Goal: Task Accomplishment & Management: Complete application form

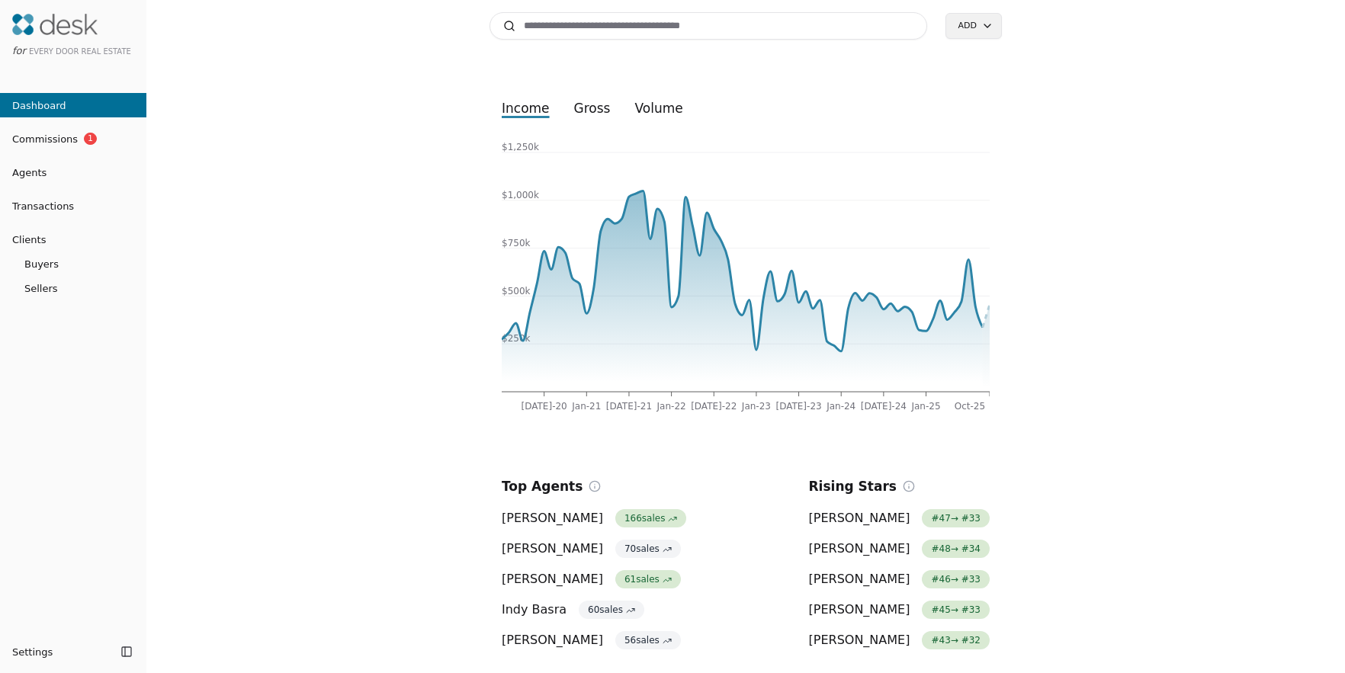
click at [34, 133] on span "Commissions" at bounding box center [39, 139] width 78 height 16
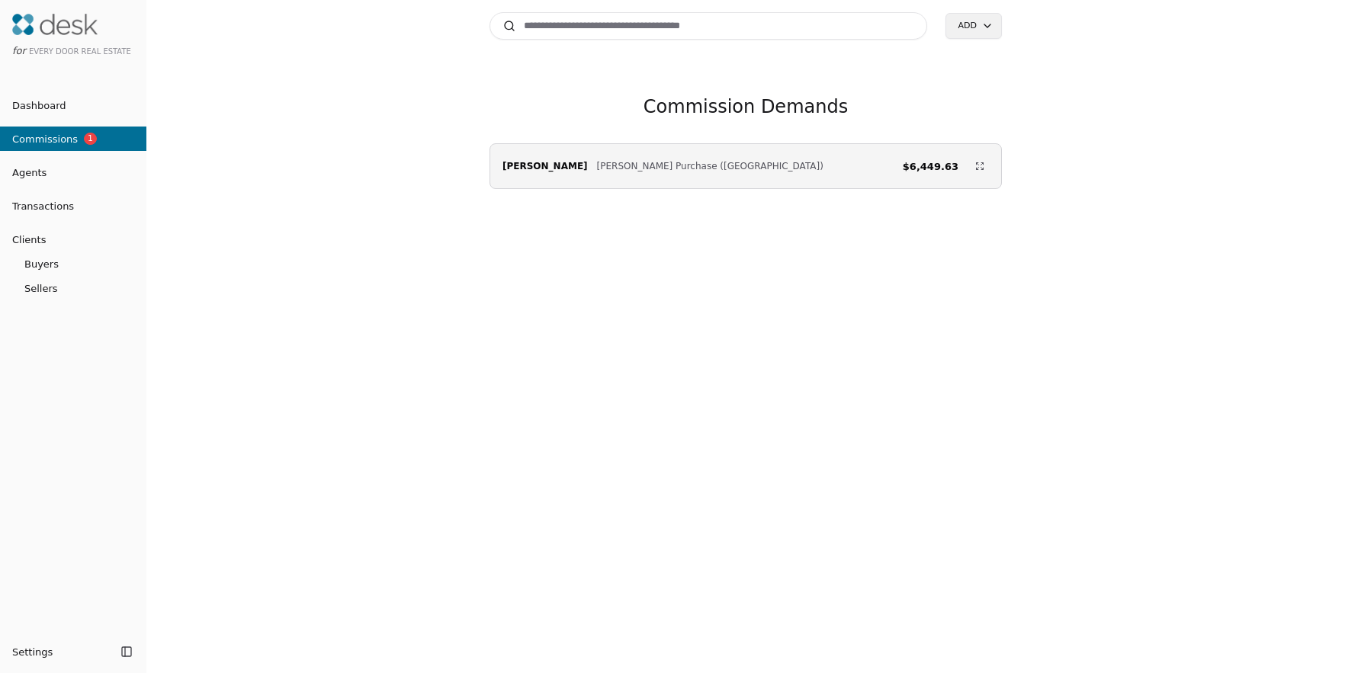
click at [647, 163] on span "[PERSON_NAME] Purchase ([GEOGRAPHIC_DATA])" at bounding box center [710, 166] width 226 height 15
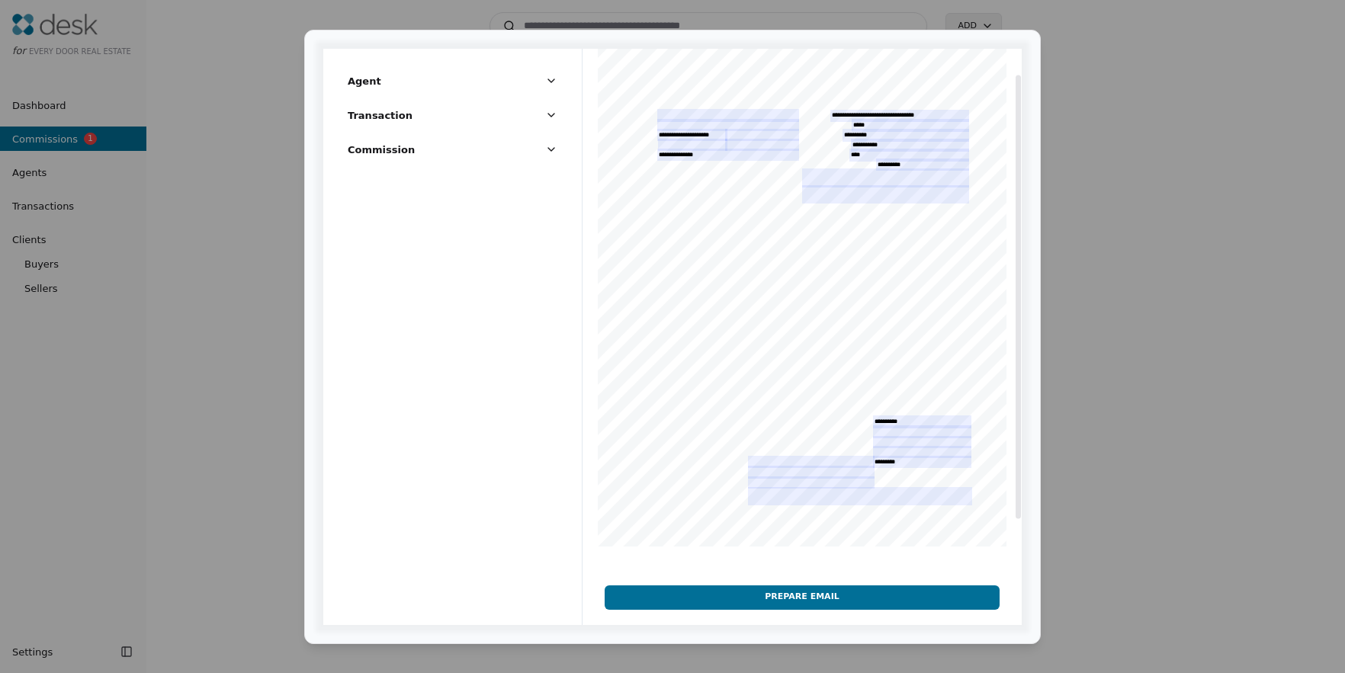
scroll to position [53, 0]
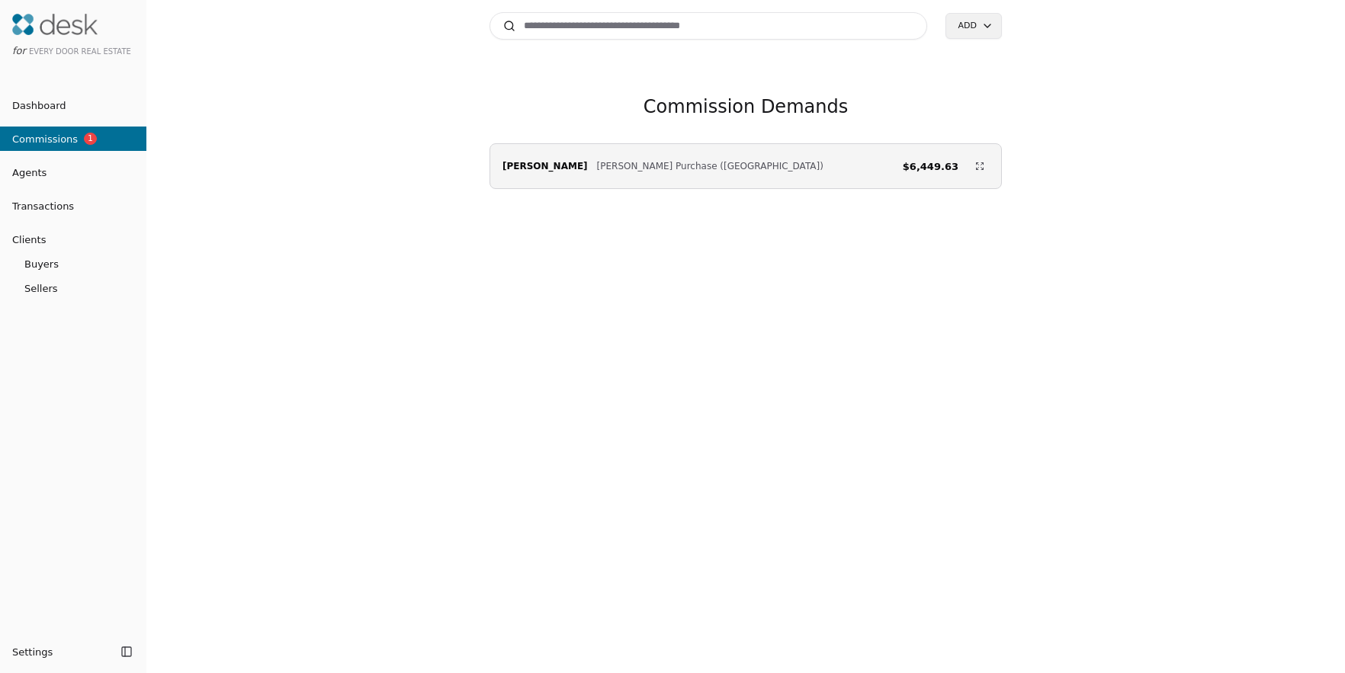
click at [473, 361] on div "Search Add Commission Demands [PERSON_NAME] [PERSON_NAME] Purchase ([GEOGRAPHIC…" at bounding box center [745, 336] width 1198 height 673
click at [57, 200] on span "Transactions" at bounding box center [37, 206] width 74 height 16
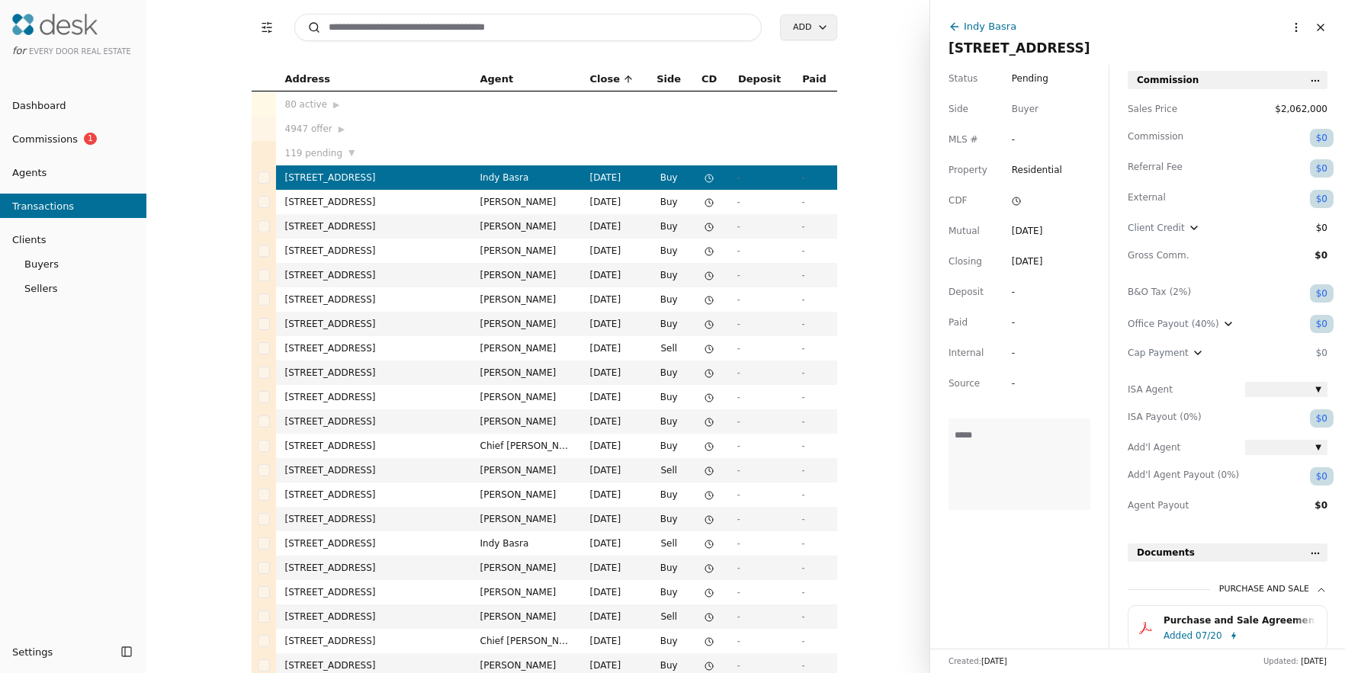
click at [623, 17] on input at bounding box center [528, 27] width 468 height 27
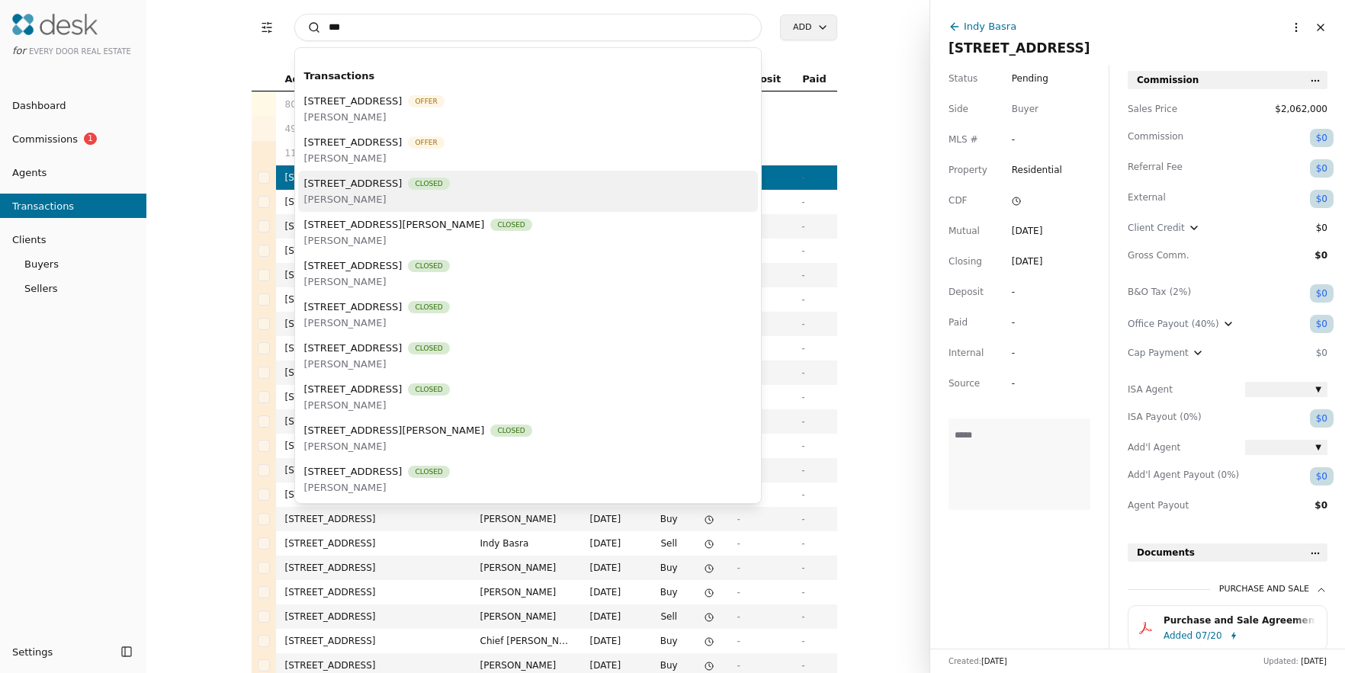
type input "***"
click at [338, 190] on span "[STREET_ADDRESS]" at bounding box center [353, 183] width 98 height 16
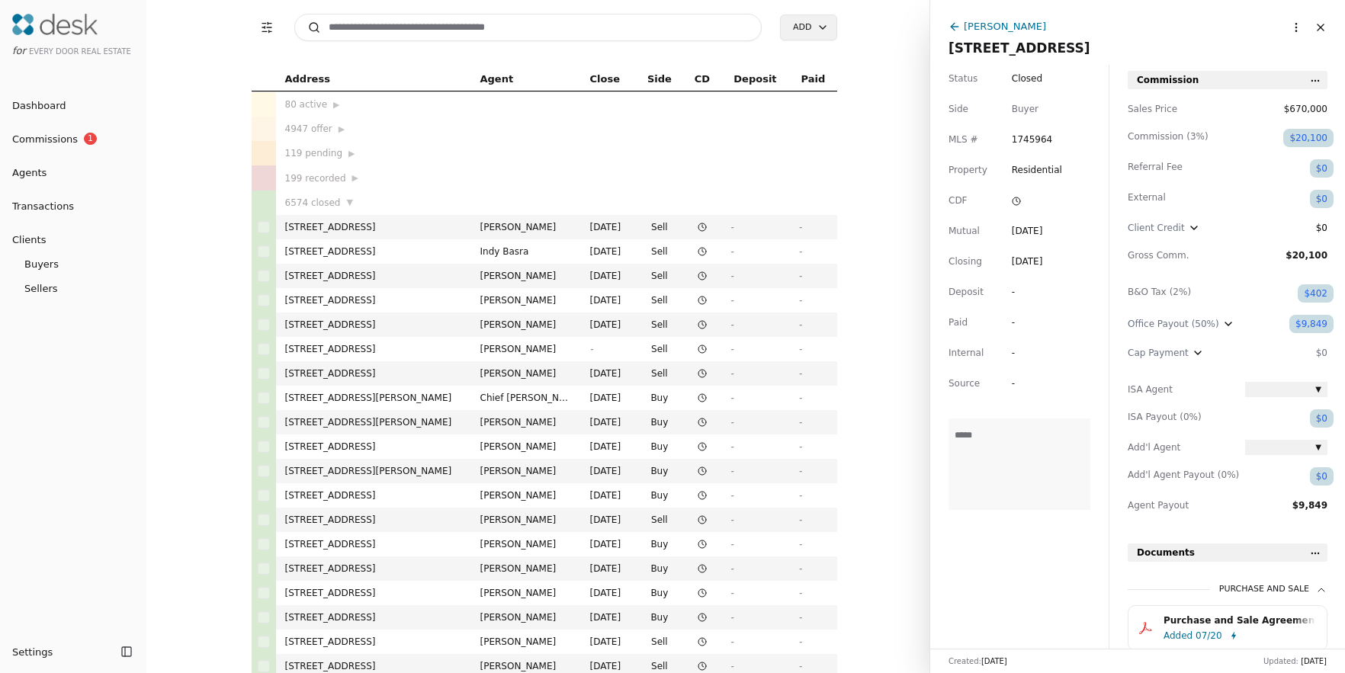
click at [1196, 353] on icon "button" at bounding box center [1197, 353] width 12 height 12
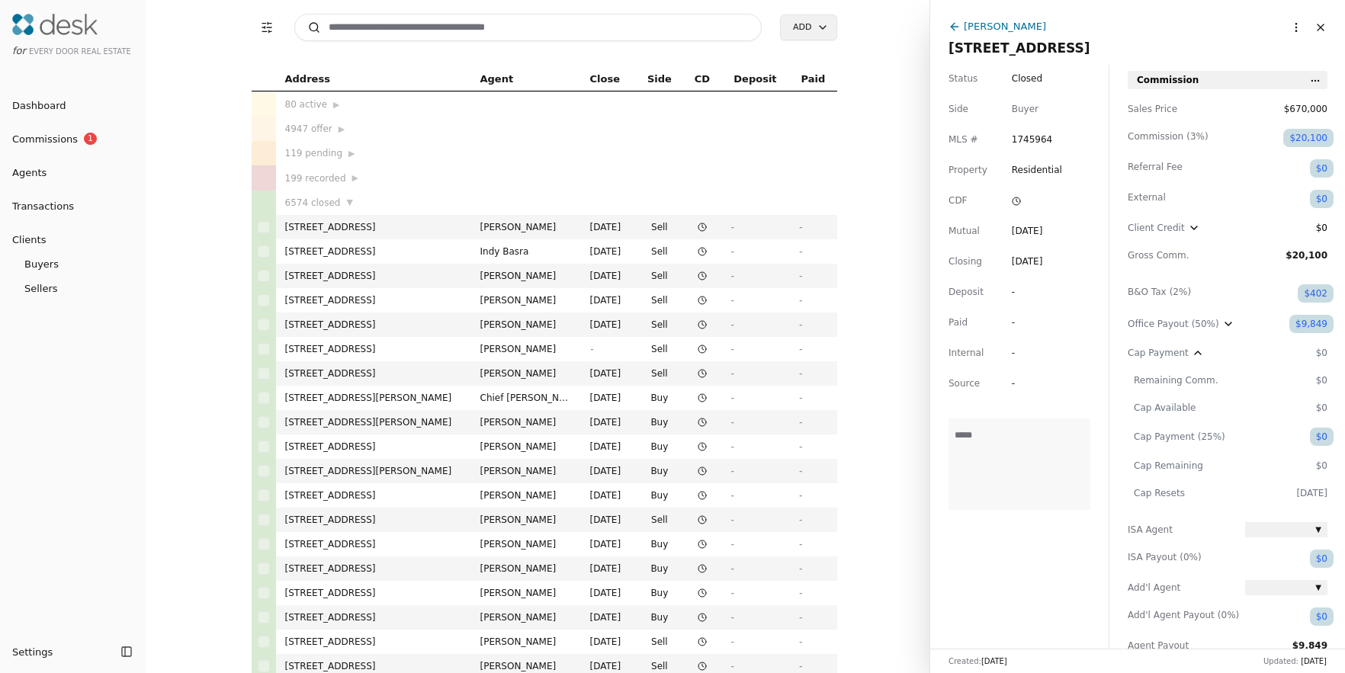
click at [1308, 24] on button "Close" at bounding box center [1320, 27] width 24 height 24
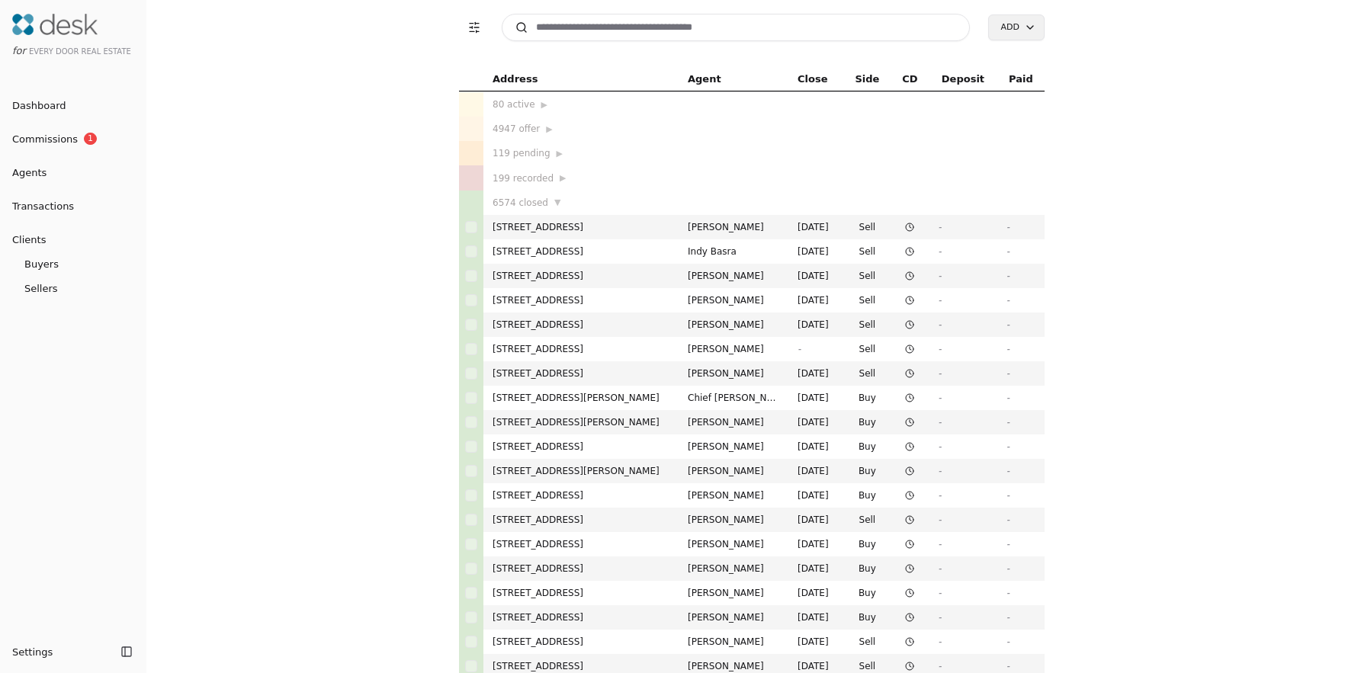
click at [633, 37] on input at bounding box center [736, 27] width 468 height 27
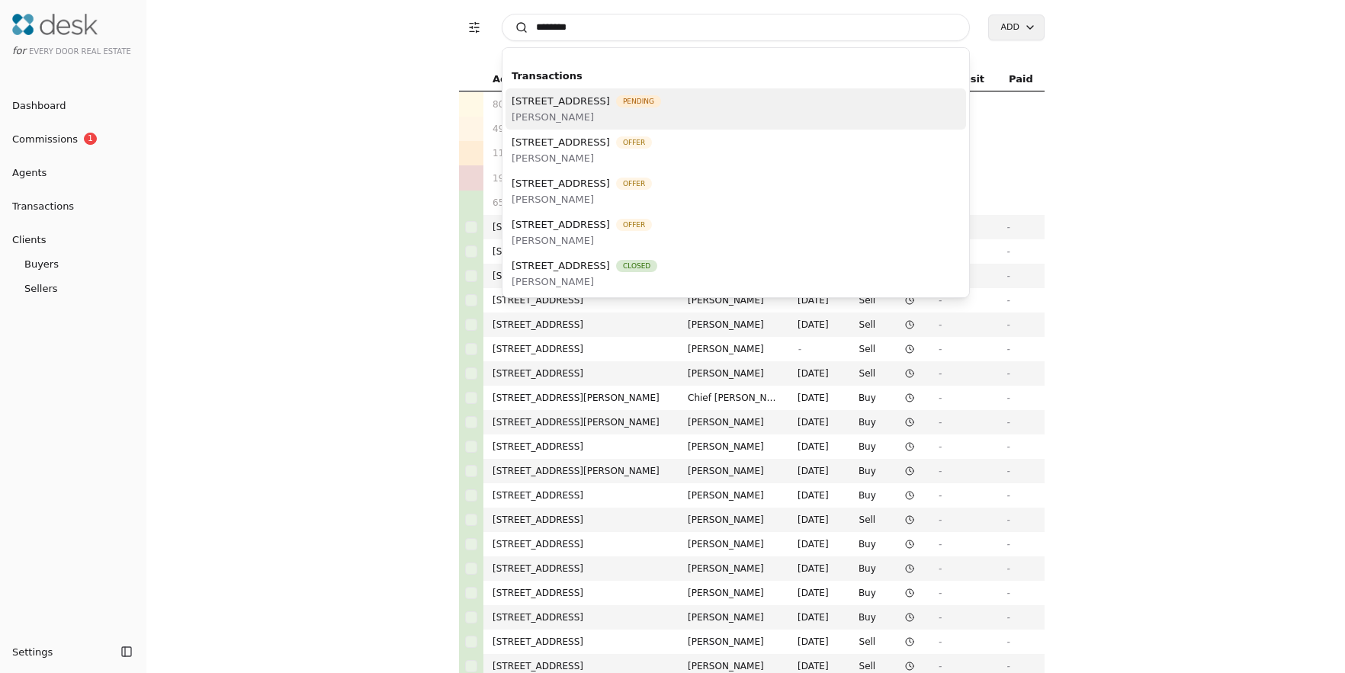
type input "********"
click at [610, 104] on span "[STREET_ADDRESS]" at bounding box center [560, 101] width 98 height 16
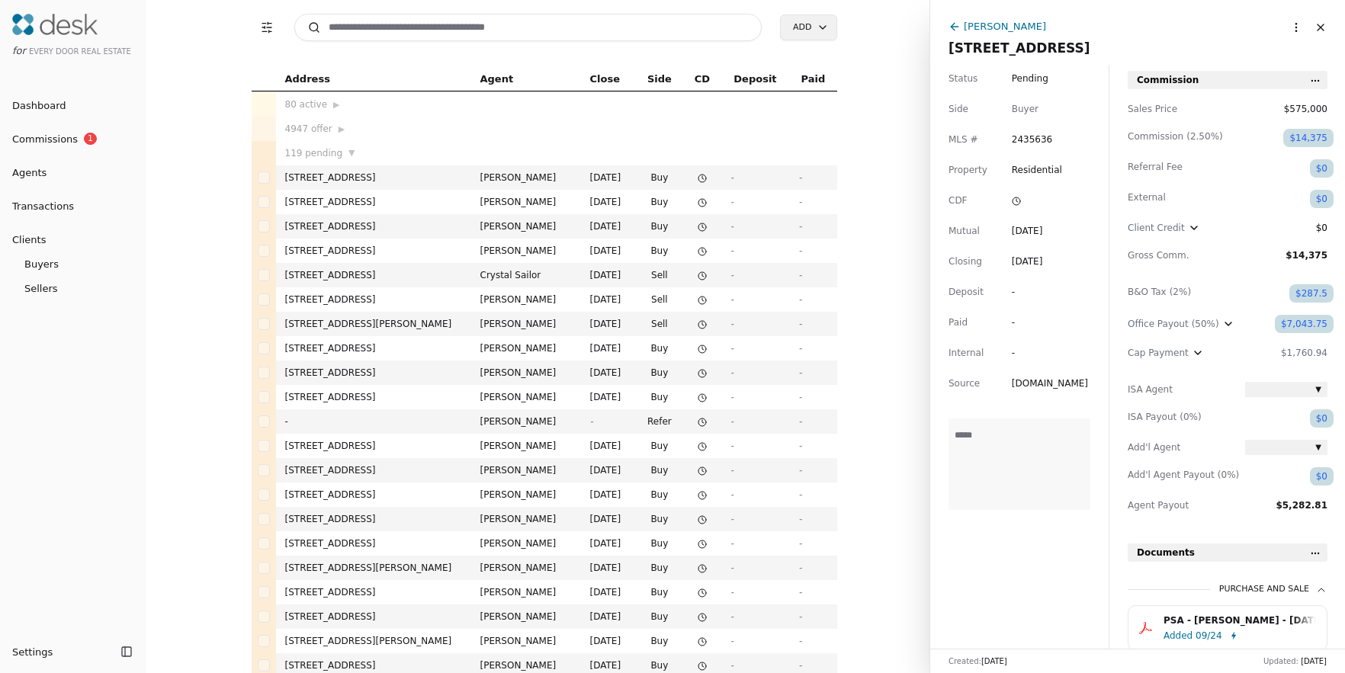
click at [1198, 350] on icon "button" at bounding box center [1197, 353] width 12 height 12
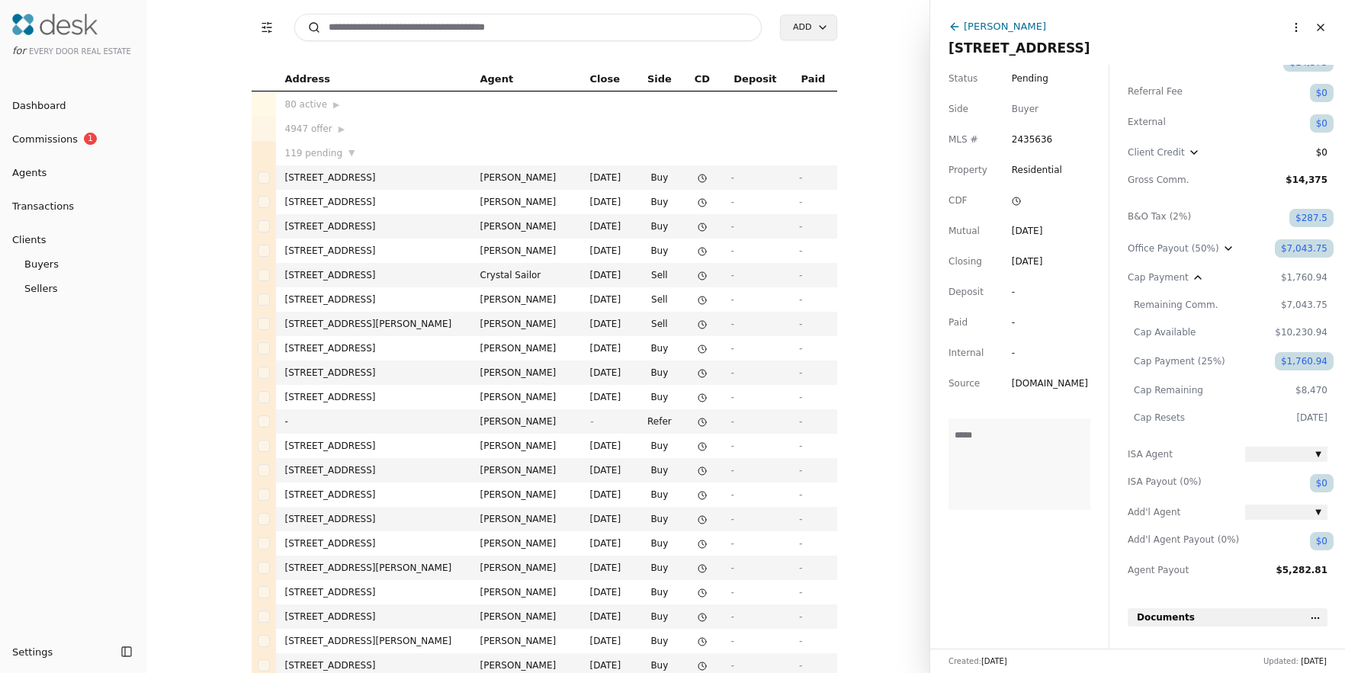
scroll to position [79, 0]
click at [1316, 389] on span "$8,470" at bounding box center [1286, 387] width 82 height 15
drag, startPoint x: 1326, startPoint y: 329, endPoint x: 1272, endPoint y: 332, distance: 54.2
click at [1272, 332] on span "$10,230.94" at bounding box center [1286, 329] width 82 height 15
click at [1319, 390] on span "$8,470" at bounding box center [1286, 387] width 82 height 15
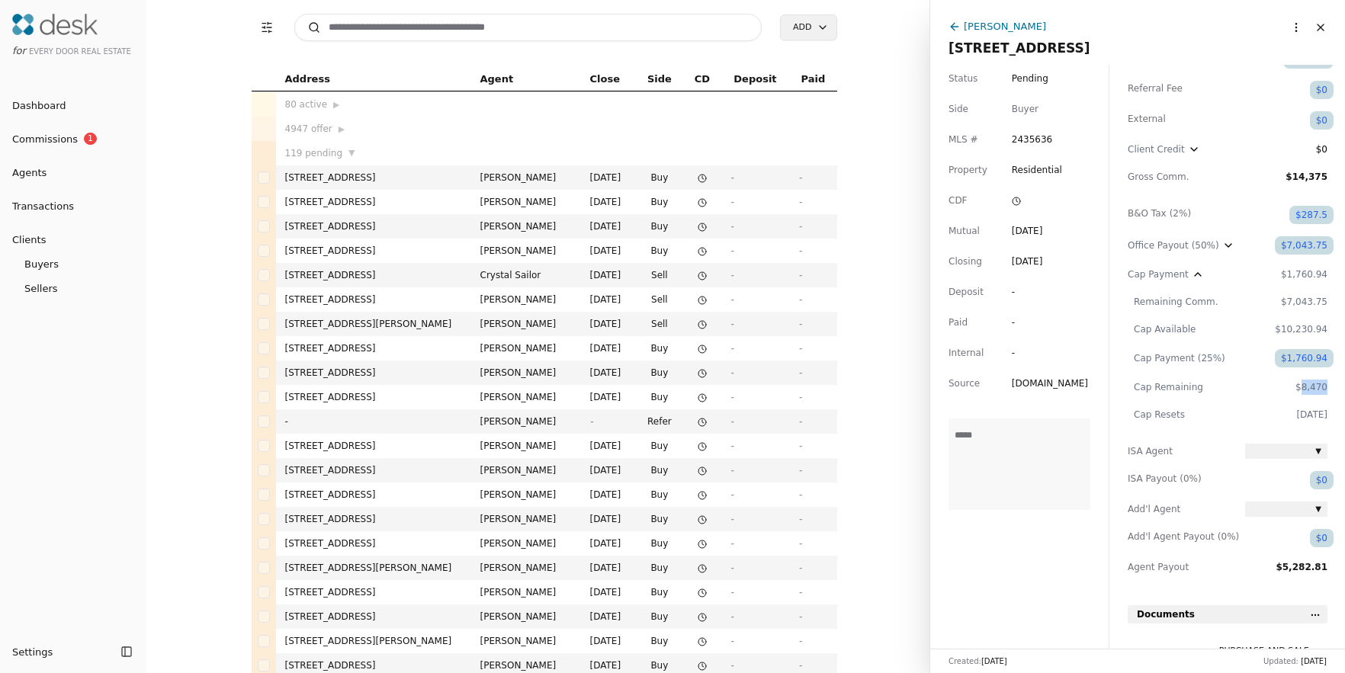
drag, startPoint x: 1329, startPoint y: 385, endPoint x: 1303, endPoint y: 385, distance: 25.9
click at [1303, 385] on div "Commission Sales Price $575,000 Commission ( 2.50% ) $14,375 Referral Fee $0 Ex…" at bounding box center [1227, 575] width 236 height 1166
click at [988, 27] on div "[PERSON_NAME]" at bounding box center [1004, 26] width 82 height 16
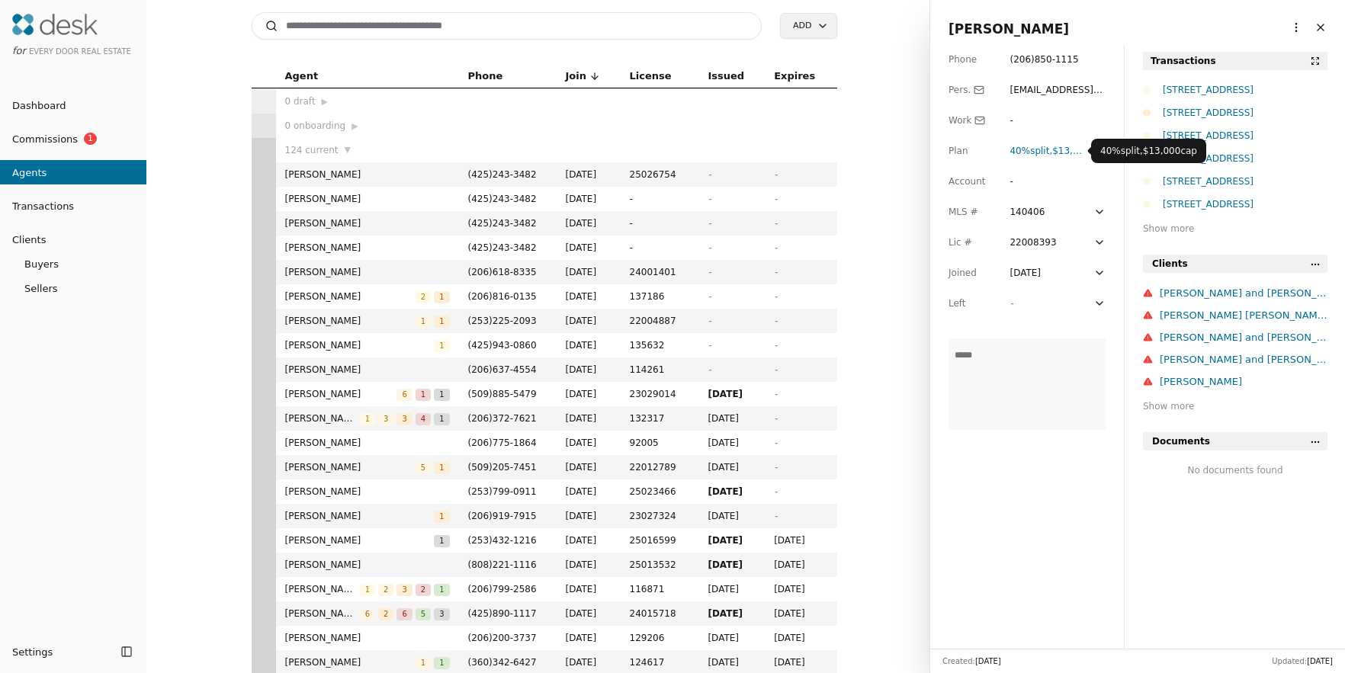
click at [1064, 146] on span "$13,000 cap" at bounding box center [1079, 151] width 54 height 11
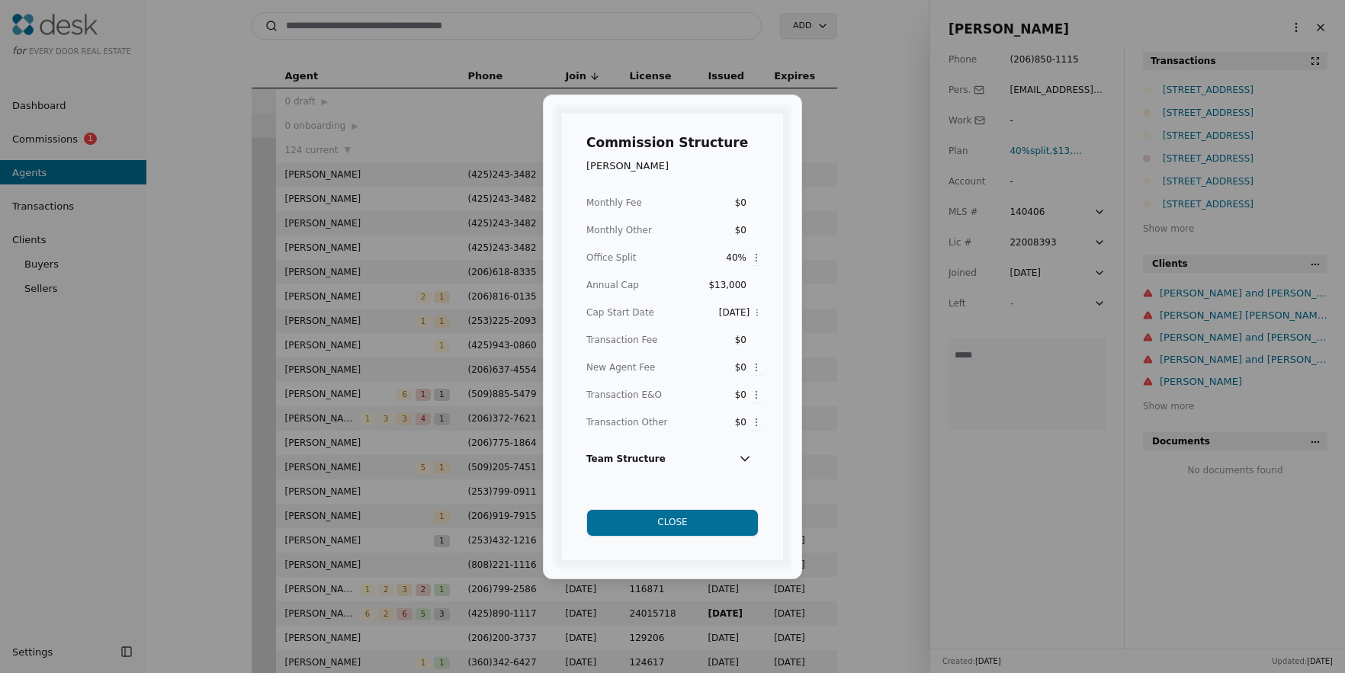
click at [741, 454] on icon at bounding box center [744, 458] width 15 height 15
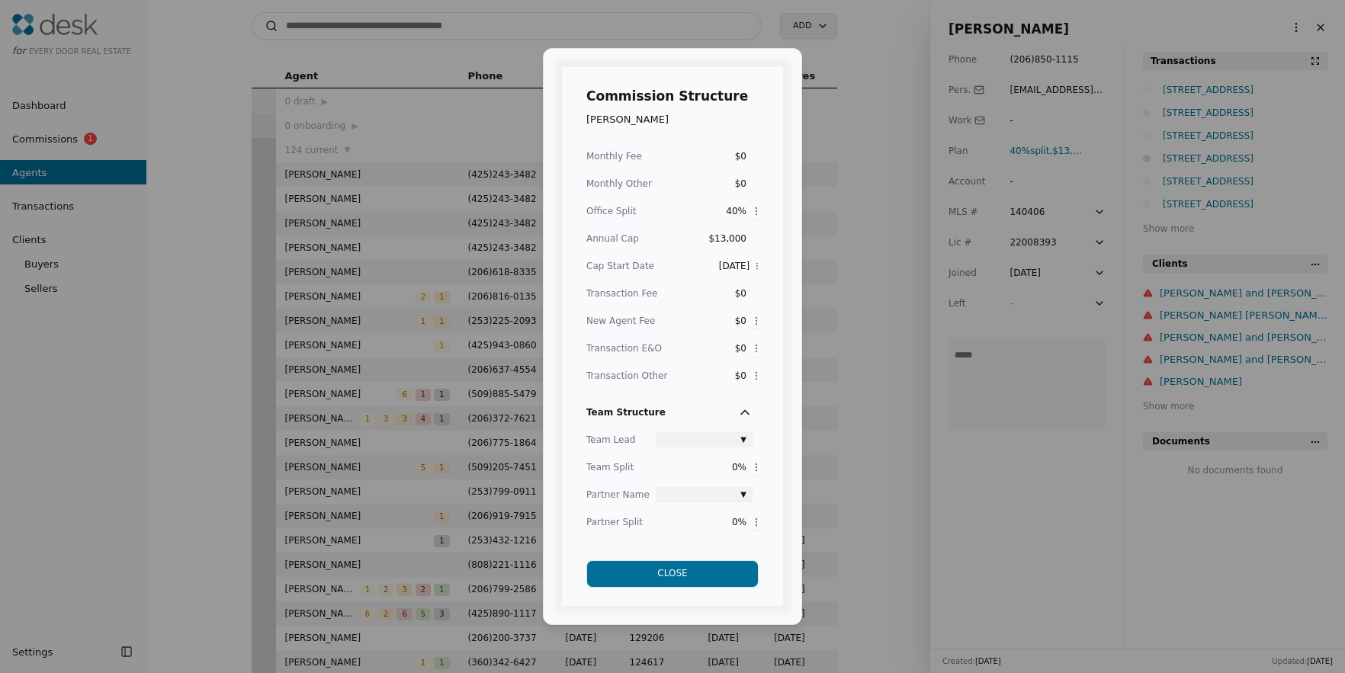
click at [702, 572] on button "Close" at bounding box center [672, 573] width 172 height 27
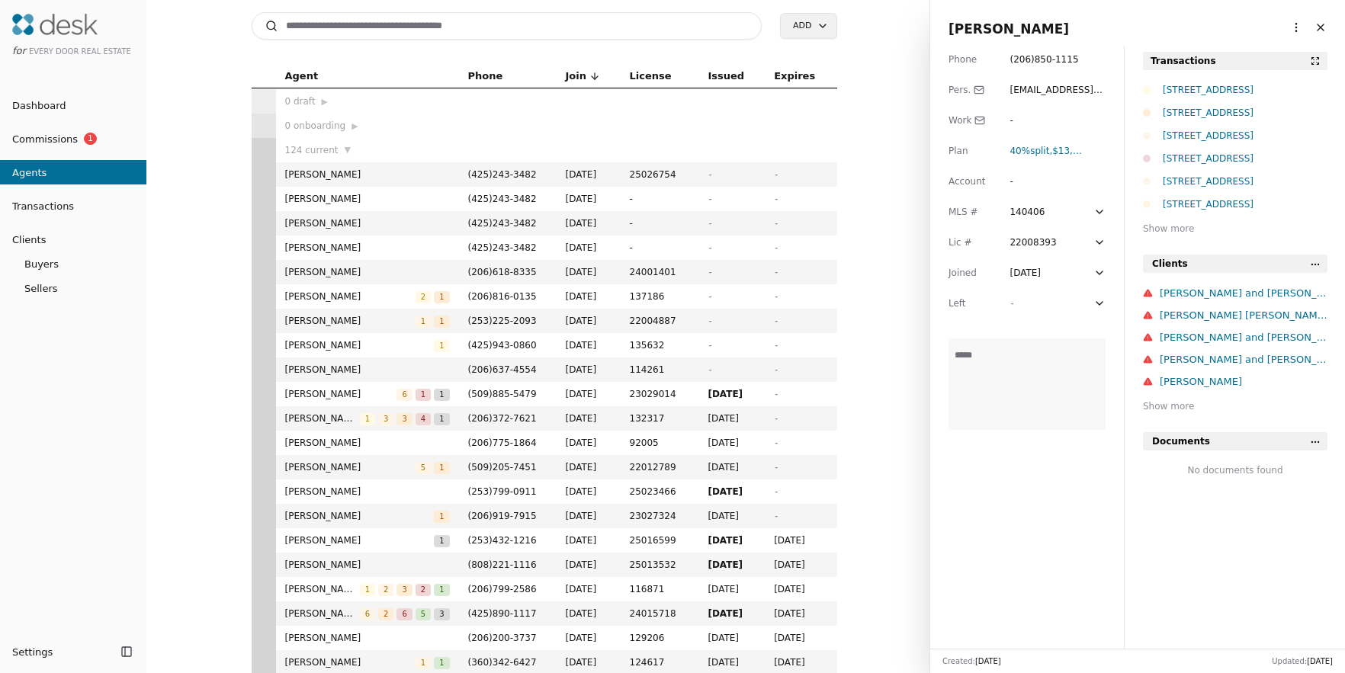
click at [1225, 133] on div "[STREET_ADDRESS]" at bounding box center [1244, 135] width 165 height 15
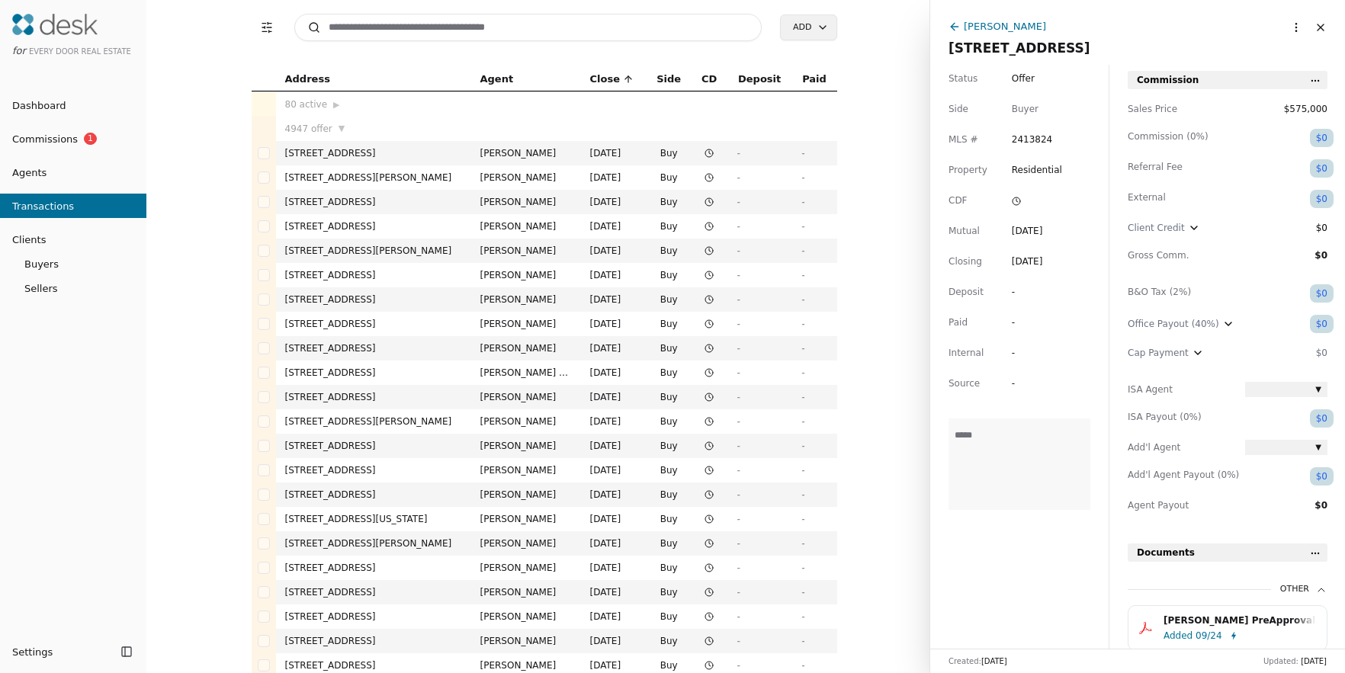
click at [970, 21] on div "[PERSON_NAME]" at bounding box center [1004, 26] width 82 height 16
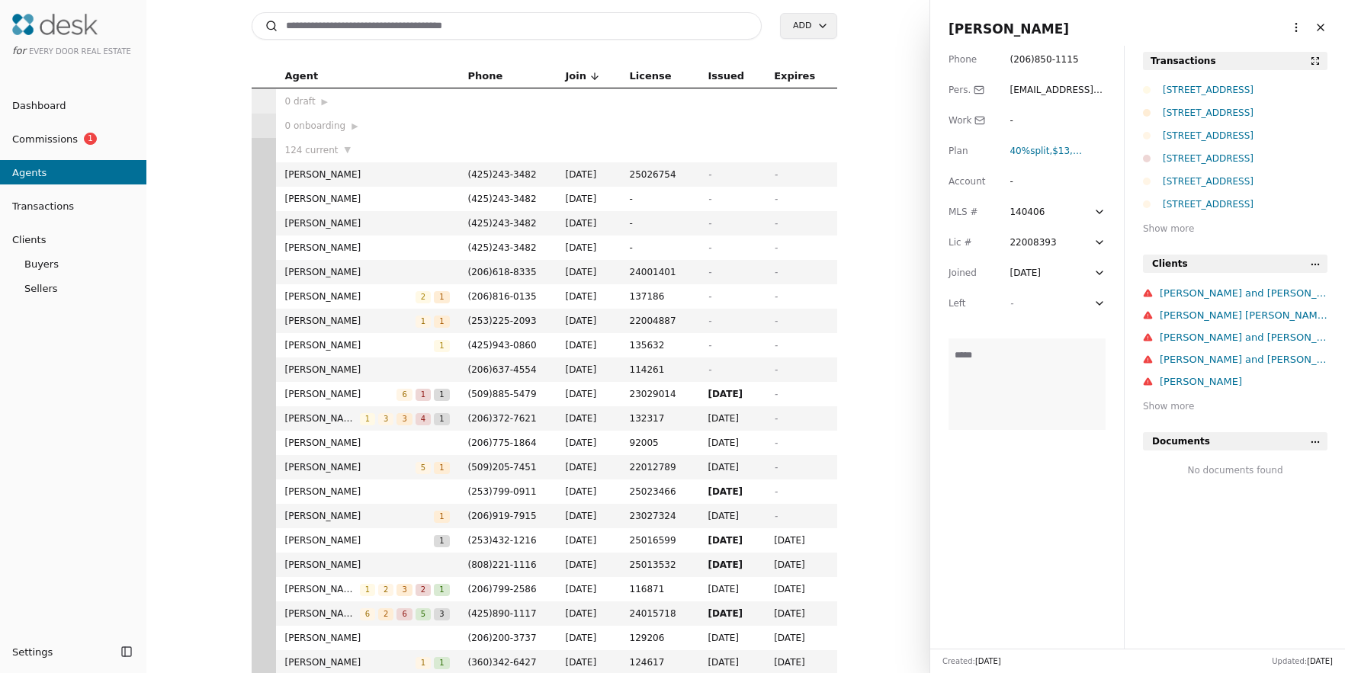
click at [1221, 111] on div "[STREET_ADDRESS]" at bounding box center [1244, 112] width 165 height 15
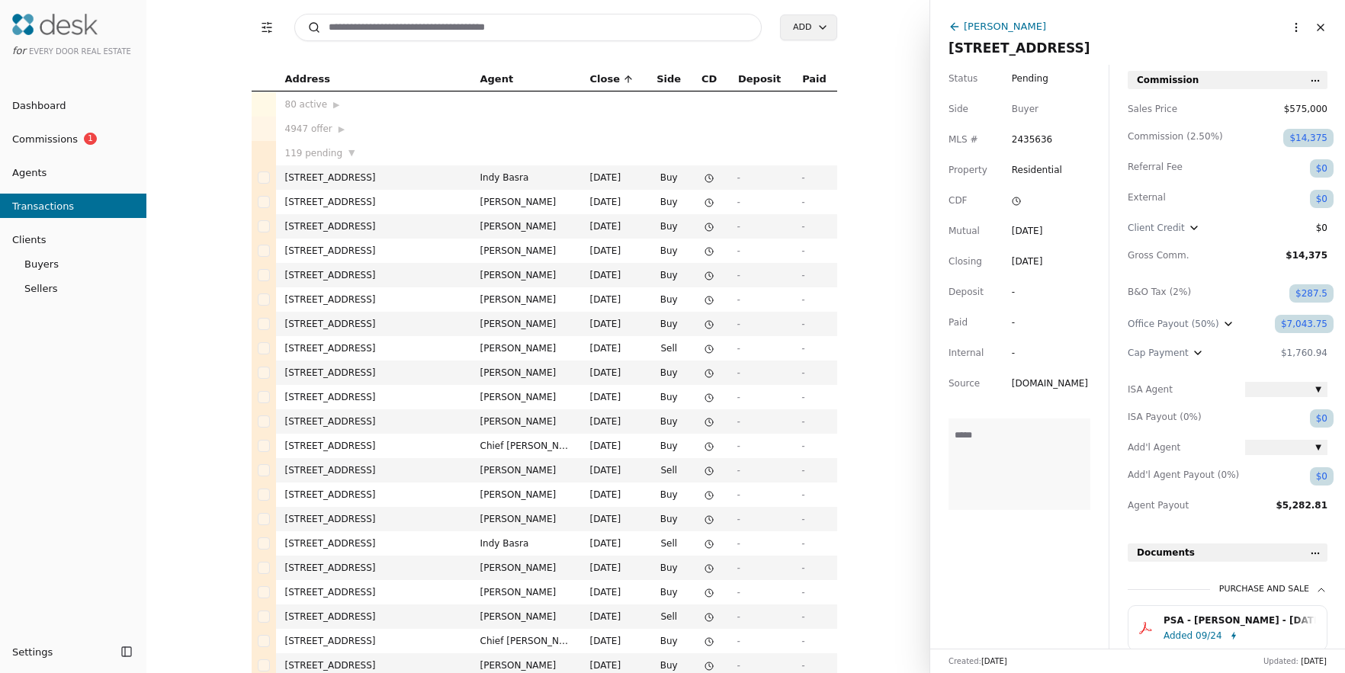
click at [949, 18] on div "[PERSON_NAME]" at bounding box center [1118, 27] width 340 height 19
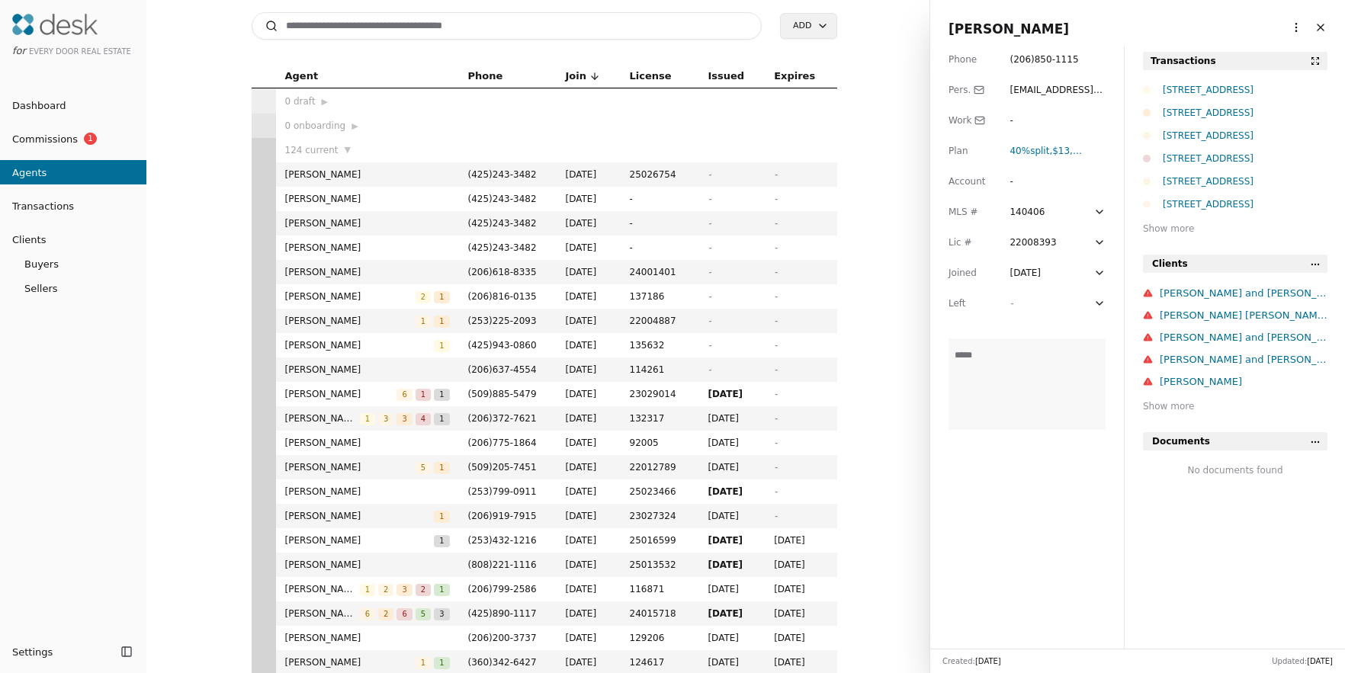
click at [1208, 113] on div "[STREET_ADDRESS]" at bounding box center [1244, 112] width 165 height 15
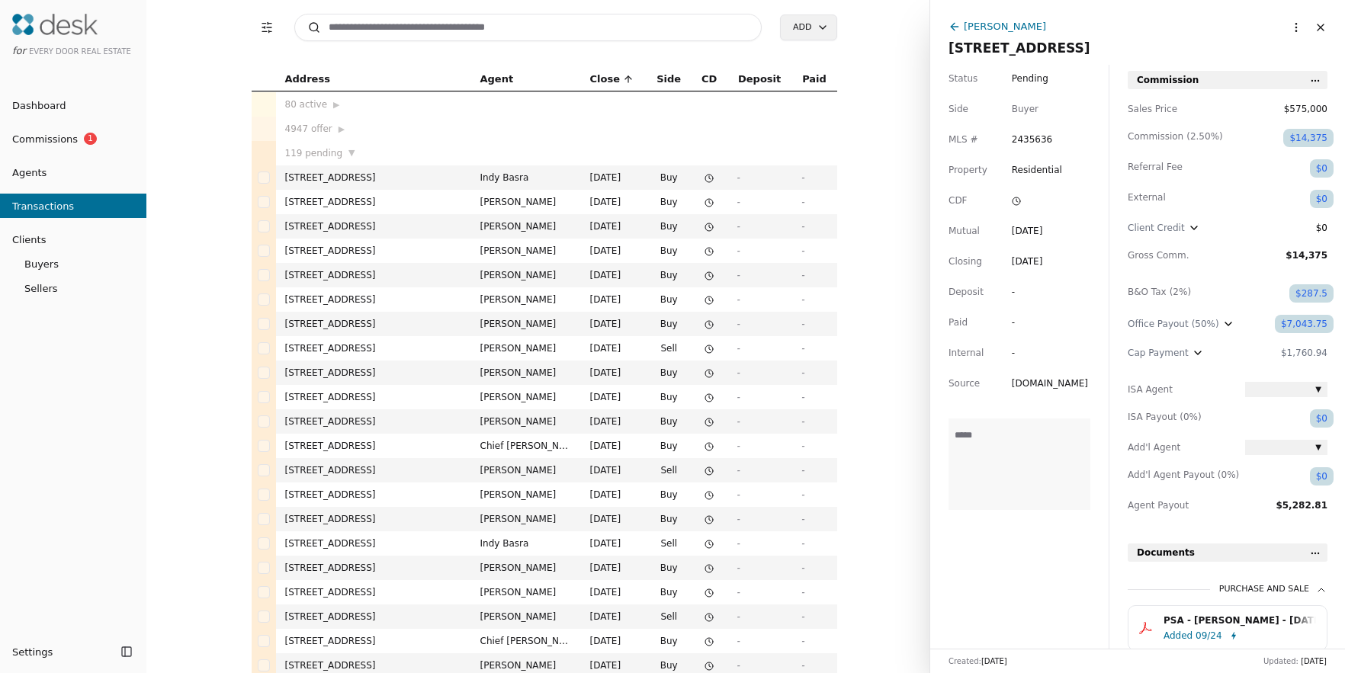
click at [969, 24] on div "[PERSON_NAME]" at bounding box center [1004, 26] width 82 height 16
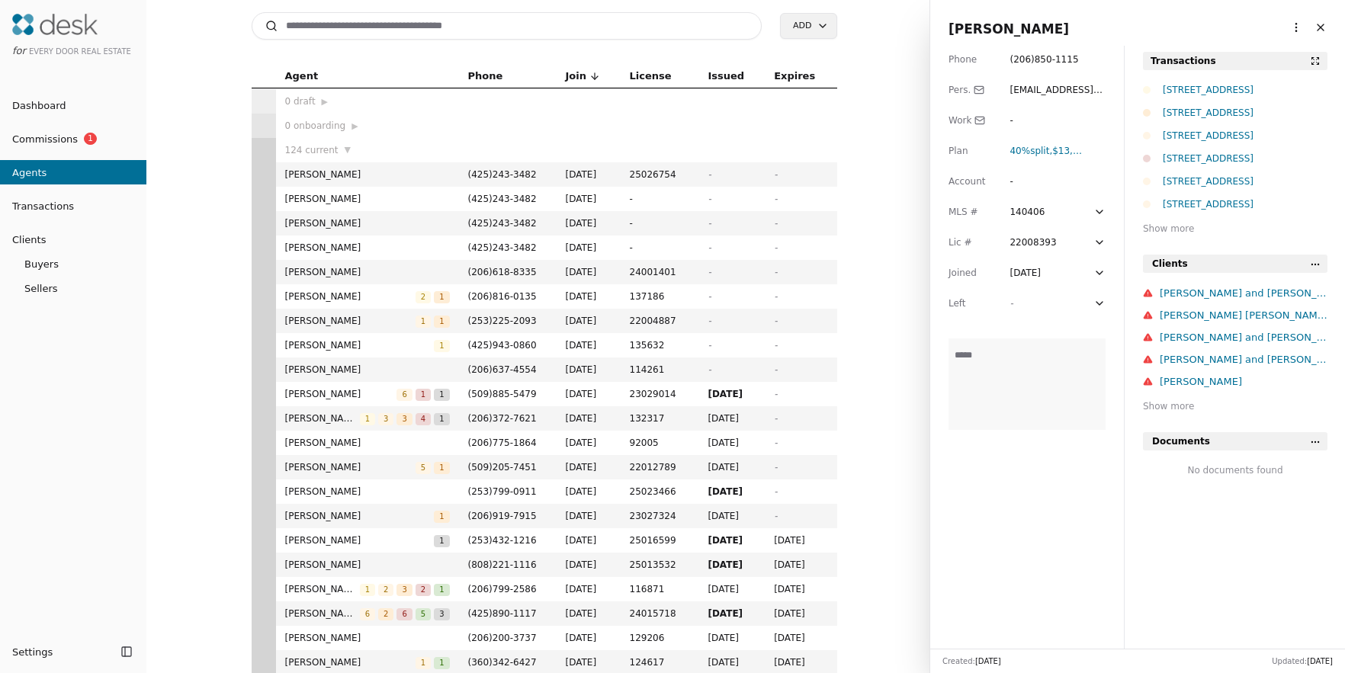
click at [1194, 129] on div "[STREET_ADDRESS]" at bounding box center [1244, 135] width 165 height 15
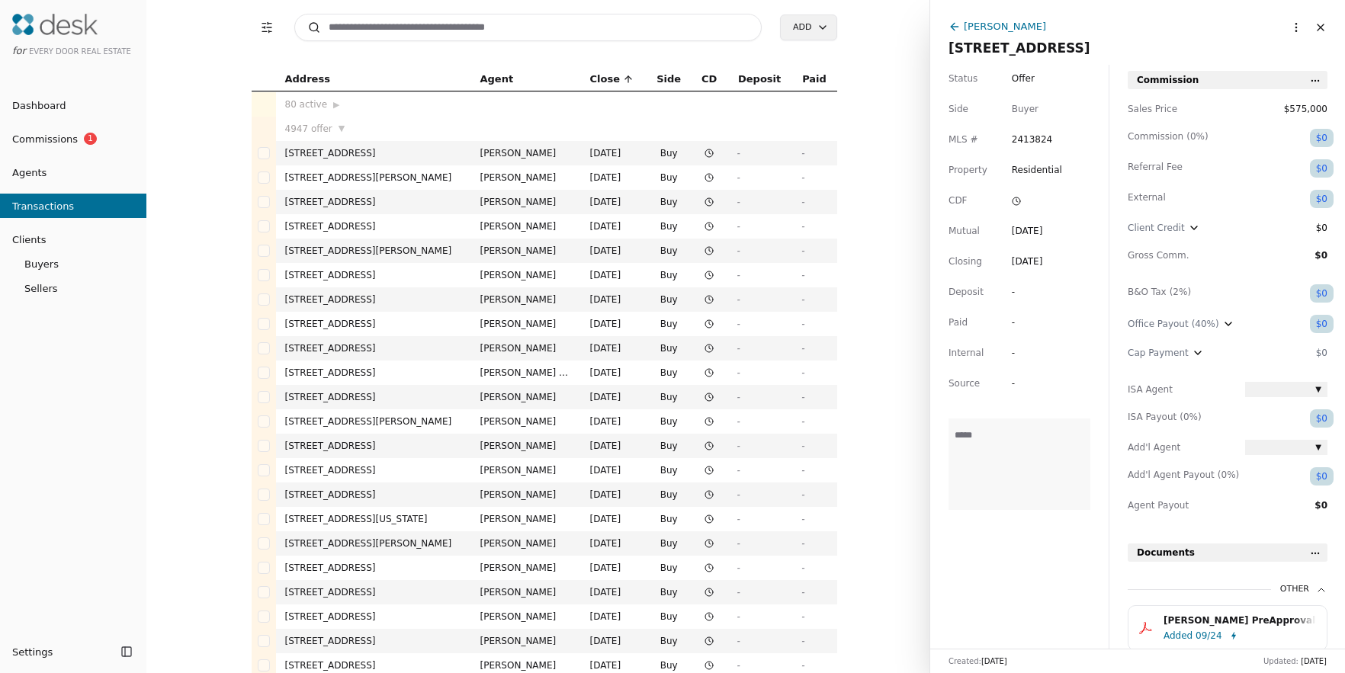
click at [997, 27] on div "[PERSON_NAME]" at bounding box center [1004, 26] width 82 height 16
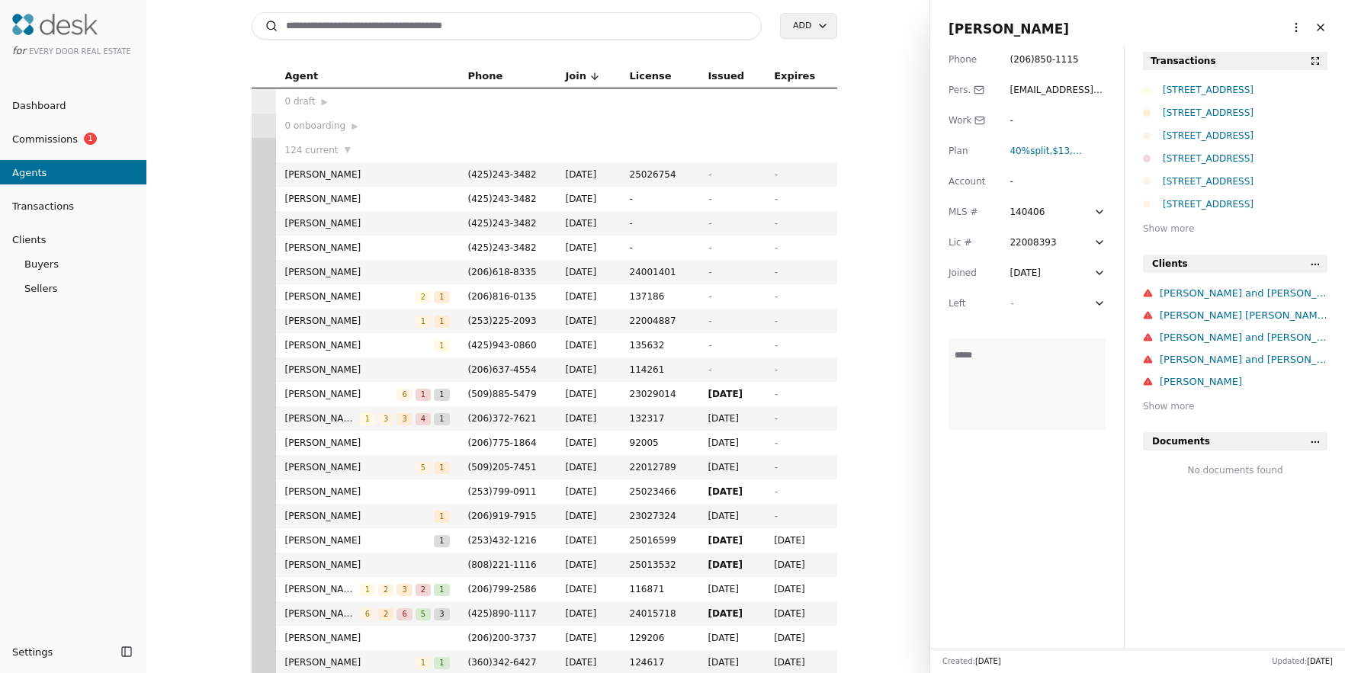
click at [1214, 115] on div "[STREET_ADDRESS]" at bounding box center [1244, 112] width 165 height 15
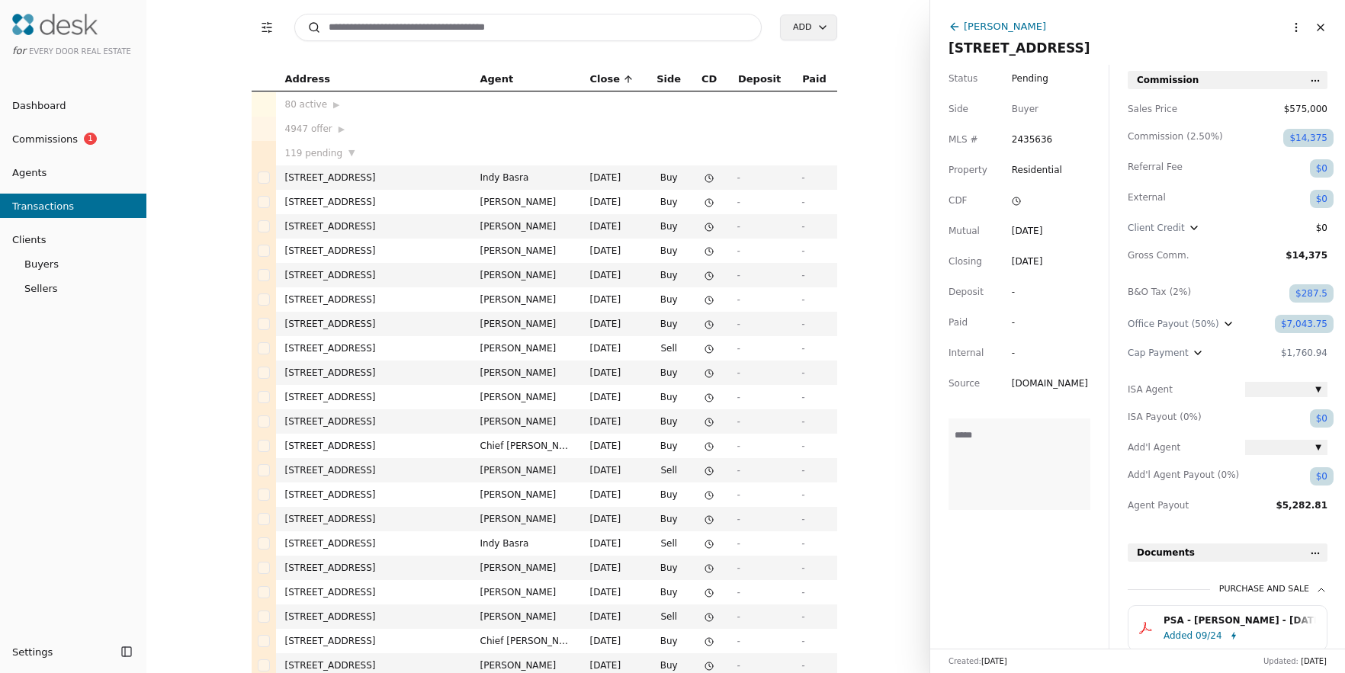
click at [1192, 352] on icon "button" at bounding box center [1197, 353] width 12 height 12
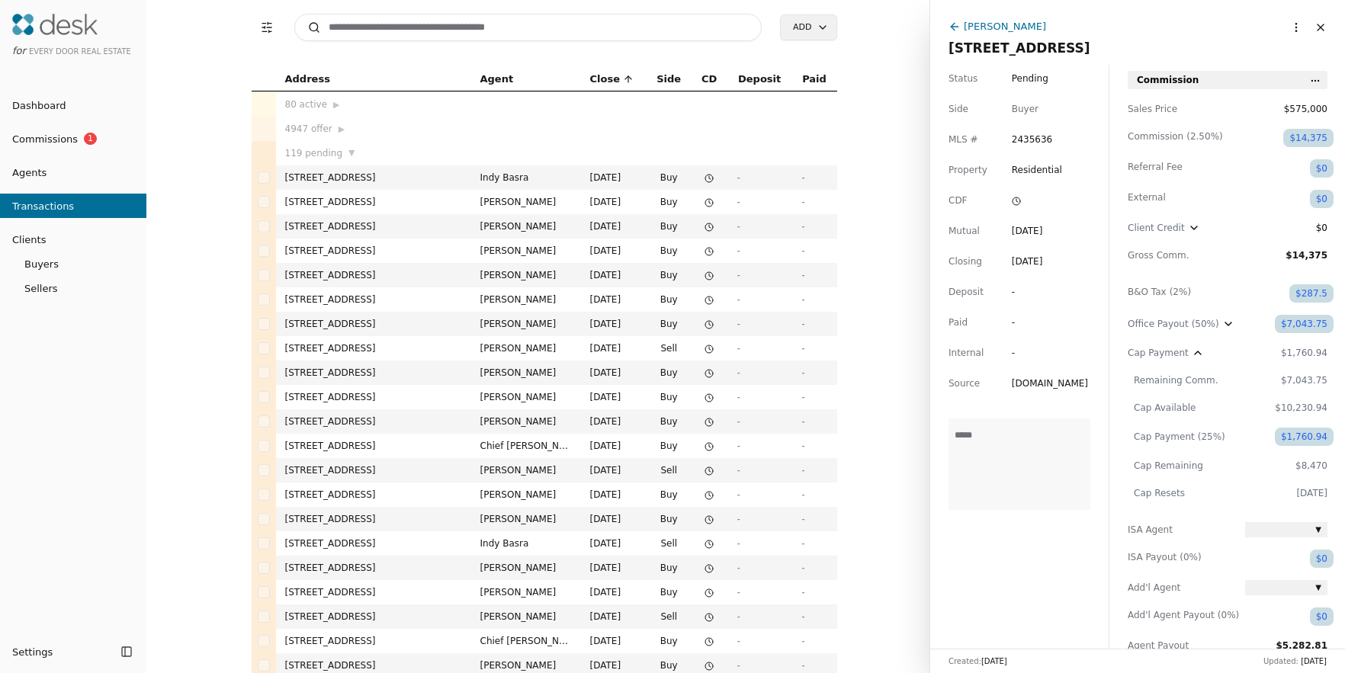
click at [1309, 438] on div "$1,760.94" at bounding box center [1304, 436] width 46 height 15
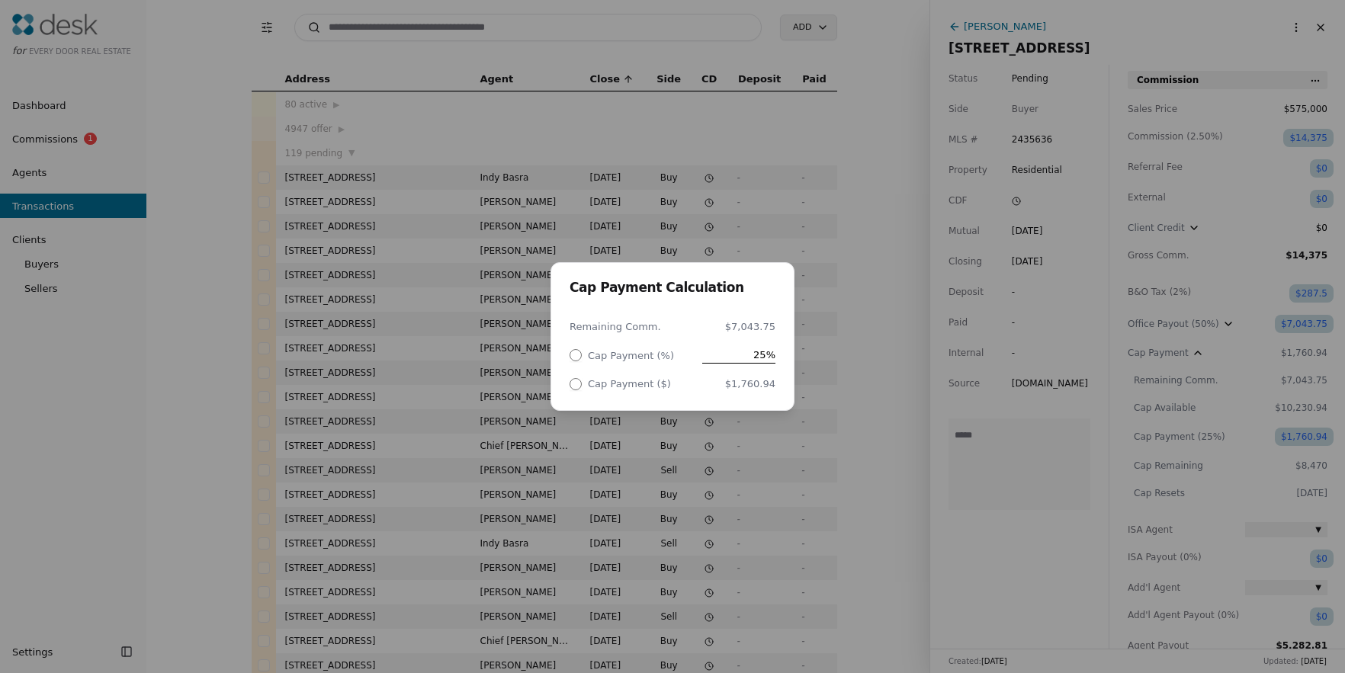
click at [915, 341] on div "Cap Payment Calculation Remaining Comm. $7,043.75 Cap Payment (%) 25% Cap Payme…" at bounding box center [672, 336] width 1345 height 673
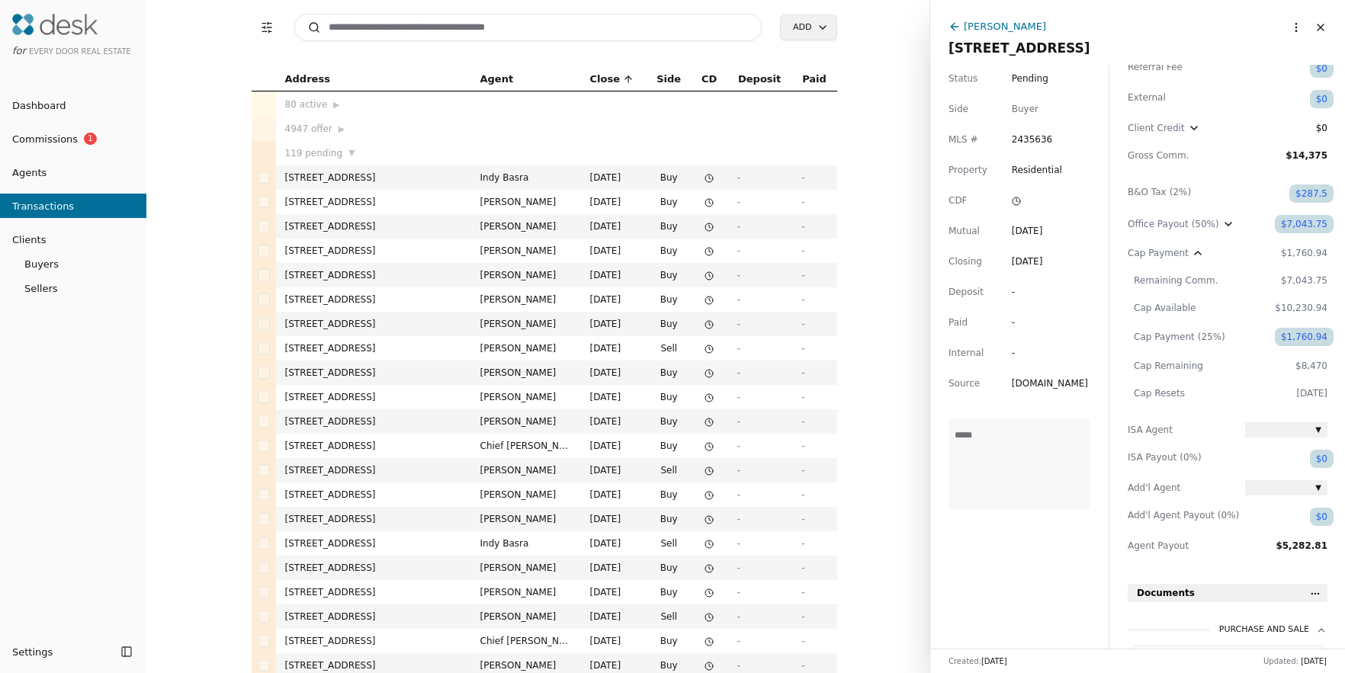
scroll to position [116, 0]
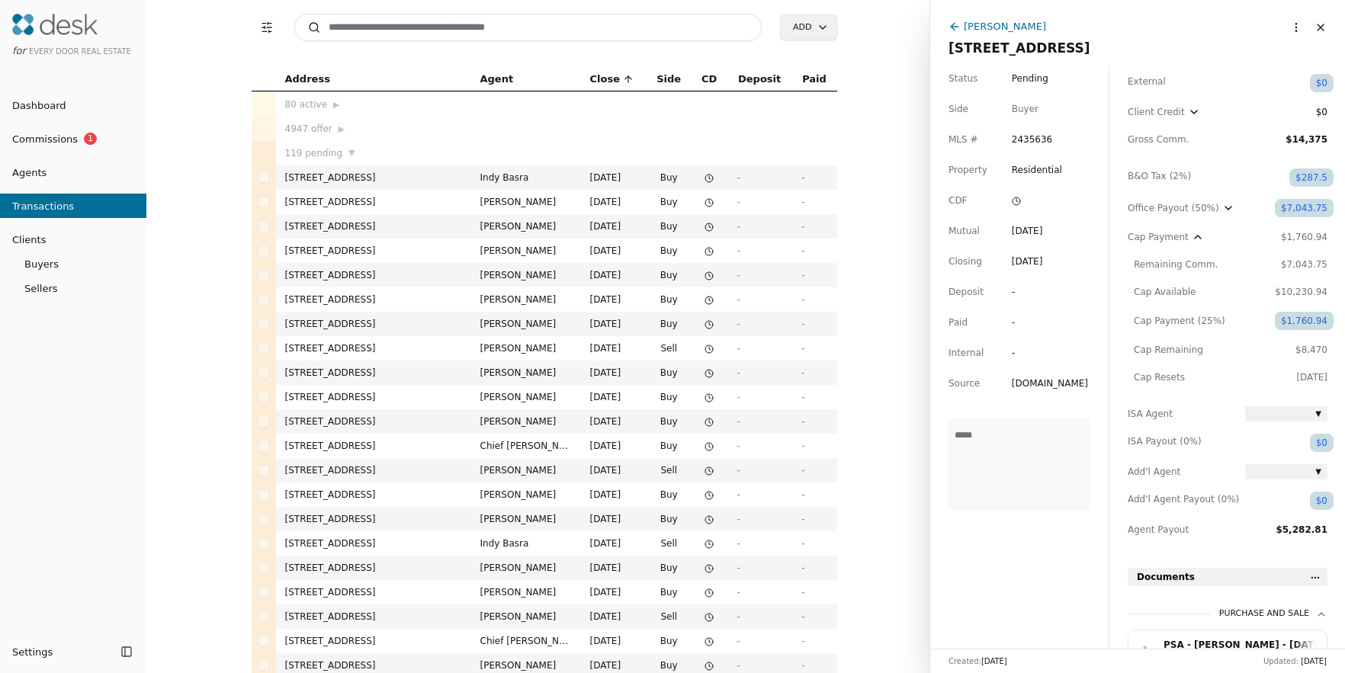
click at [1303, 264] on span "$7,043.75" at bounding box center [1286, 264] width 82 height 15
click at [820, 27] on html "for Every Door Real Estate Dashboard Commissions 1 Agents Transactions Clients …" at bounding box center [672, 336] width 1345 height 673
click at [808, 56] on div "Transaction" at bounding box center [829, 59] width 90 height 25
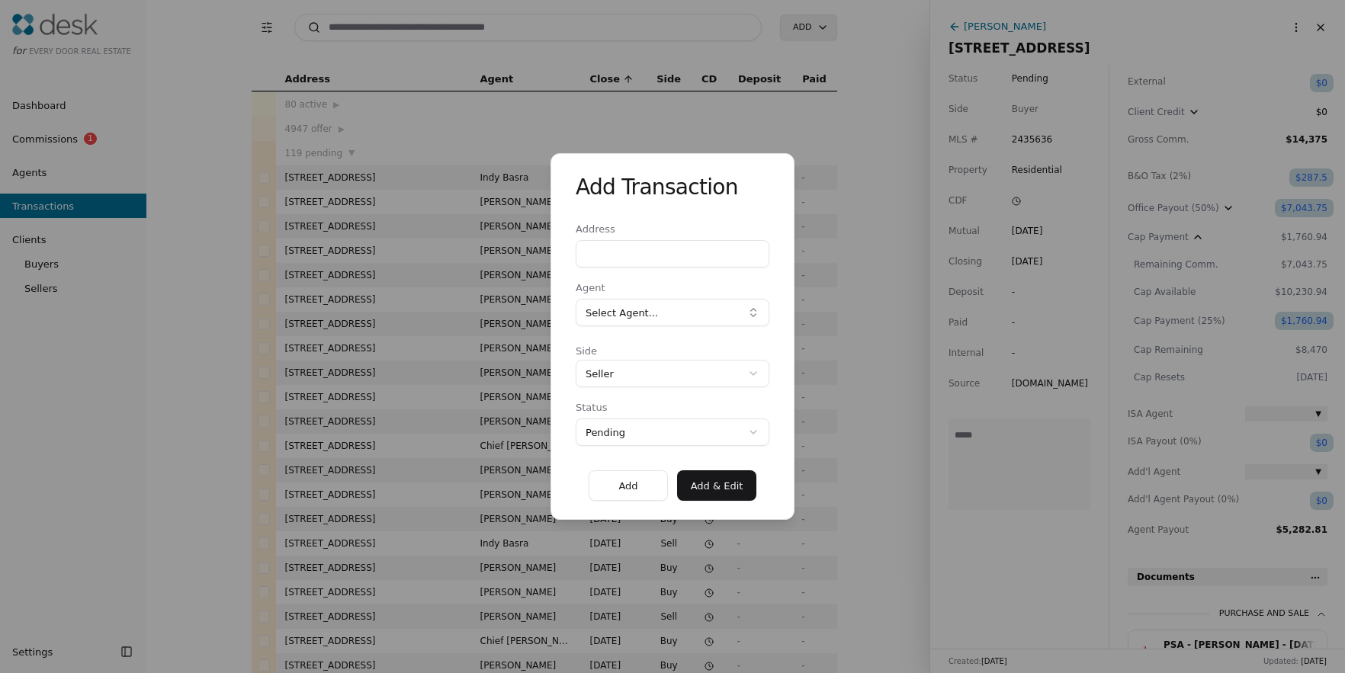
paste input "**********"
type input "**********"
click at [655, 311] on button "Select Agent..." at bounding box center [672, 312] width 194 height 27
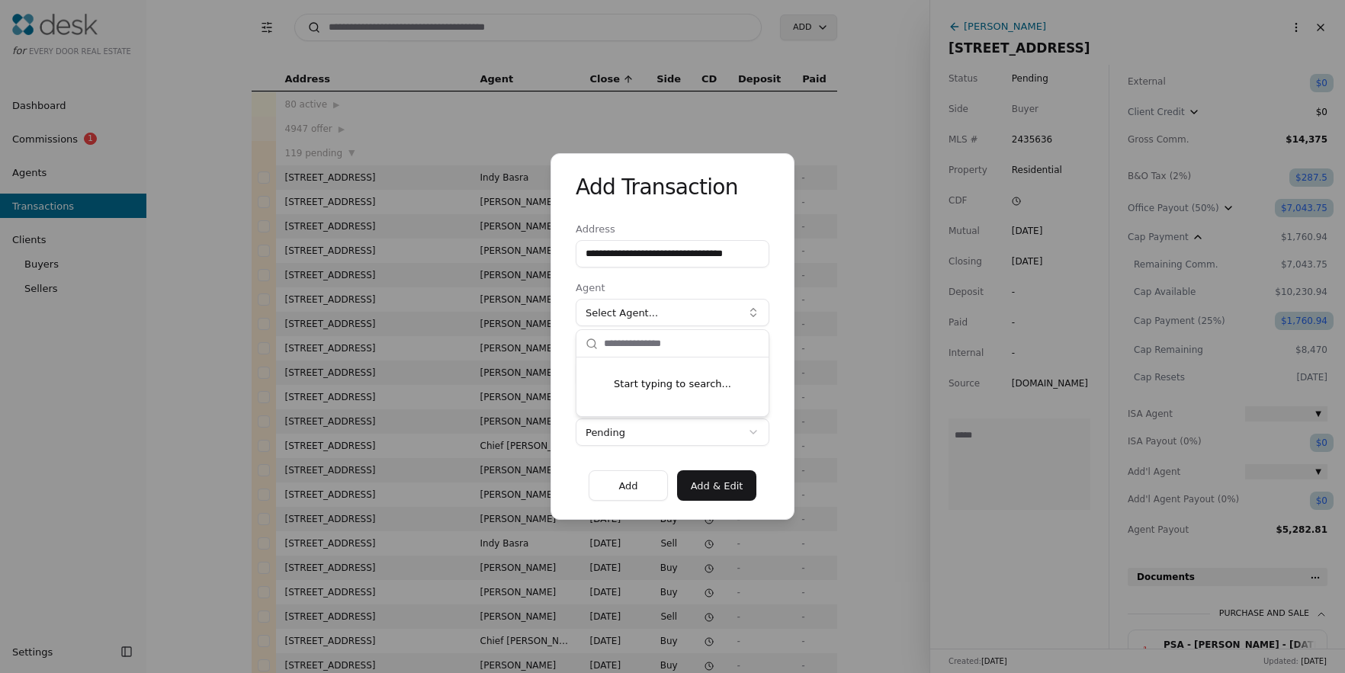
click at [655, 311] on button "Select Agent..." at bounding box center [672, 312] width 194 height 27
type input "*****"
click at [636, 368] on div "[PERSON_NAME]" at bounding box center [672, 373] width 186 height 25
click at [659, 379] on div "**********" at bounding box center [672, 336] width 1345 height 673
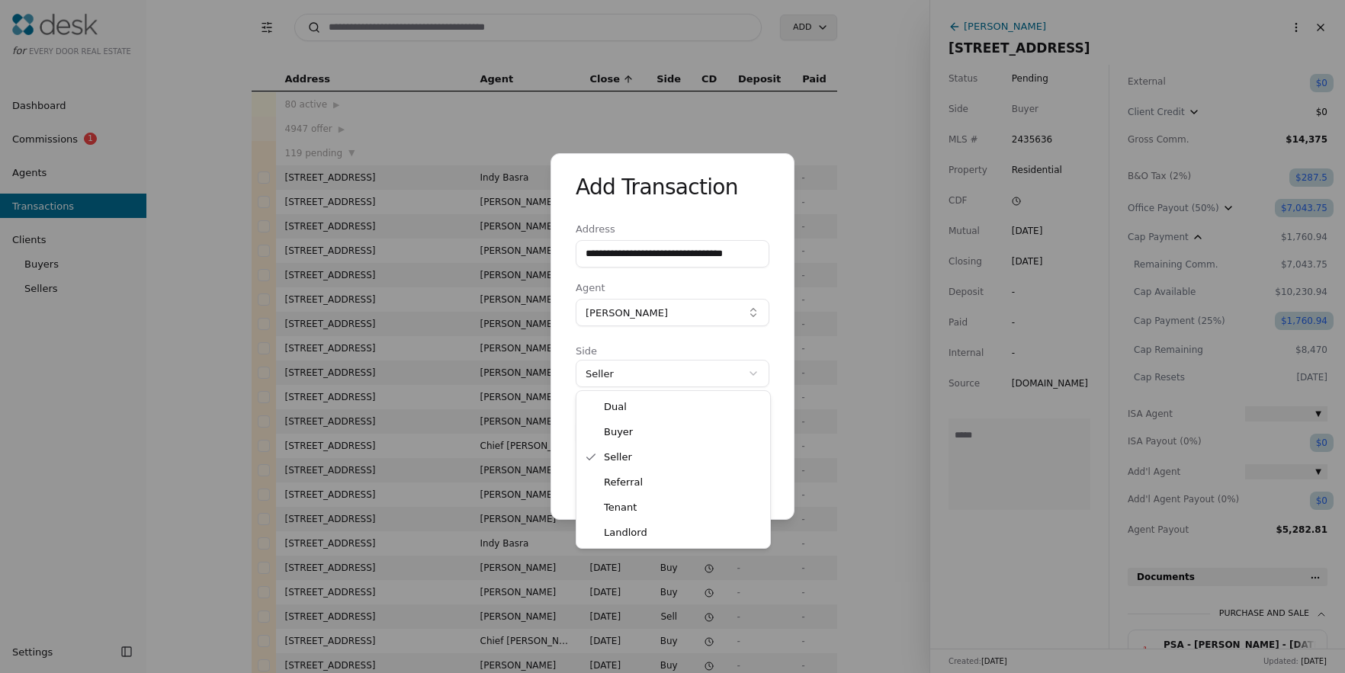
select select "*****"
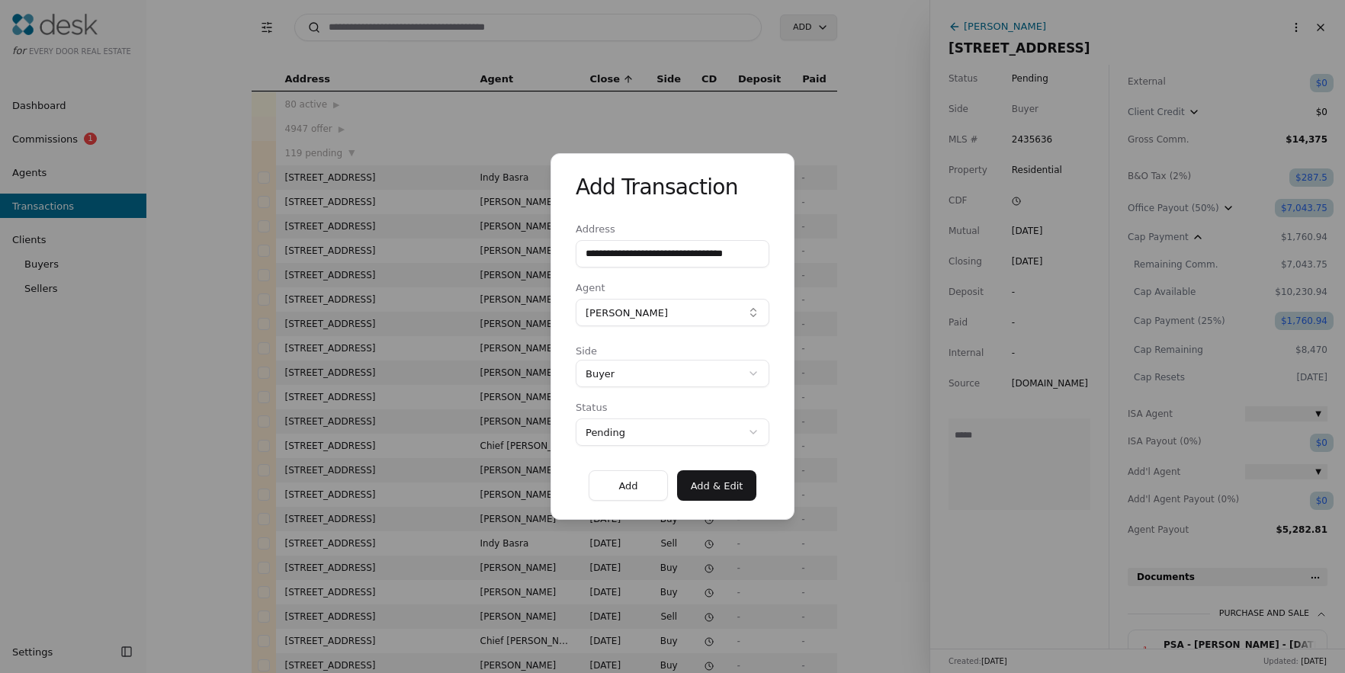
click at [716, 487] on button "Add & Edit" at bounding box center [716, 485] width 79 height 30
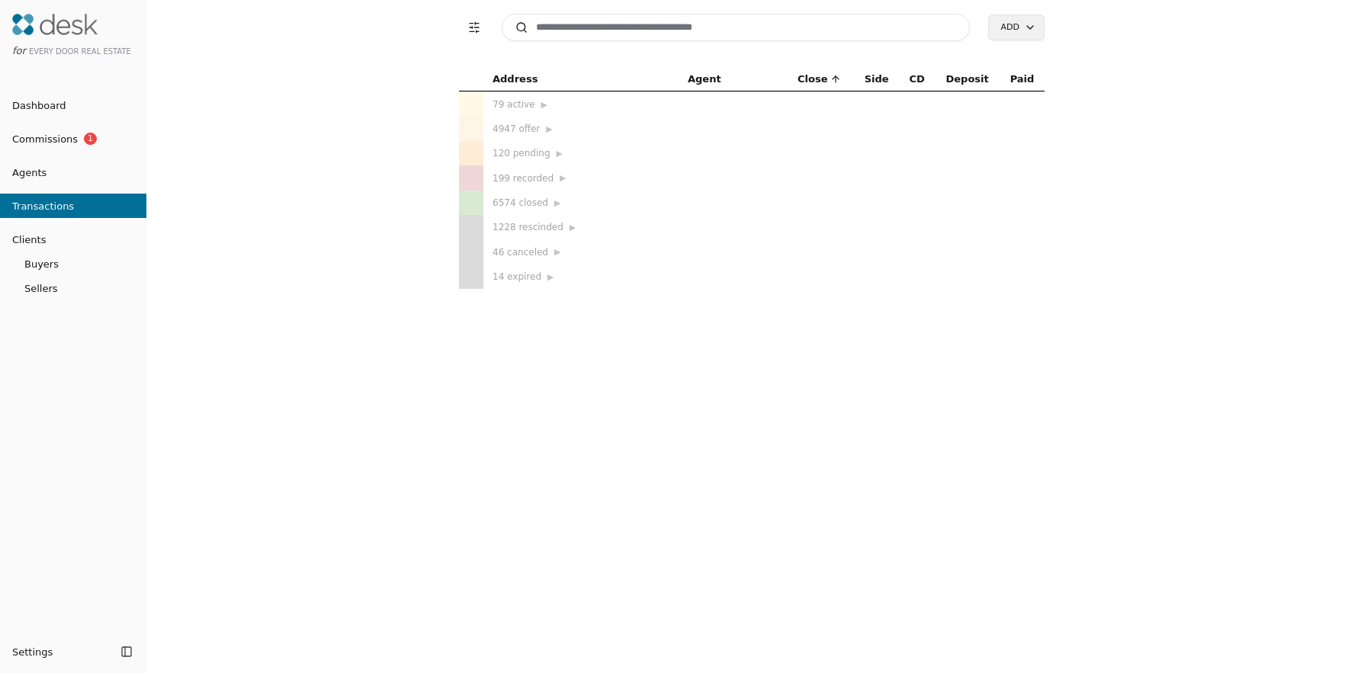
click at [604, 31] on input at bounding box center [736, 27] width 468 height 27
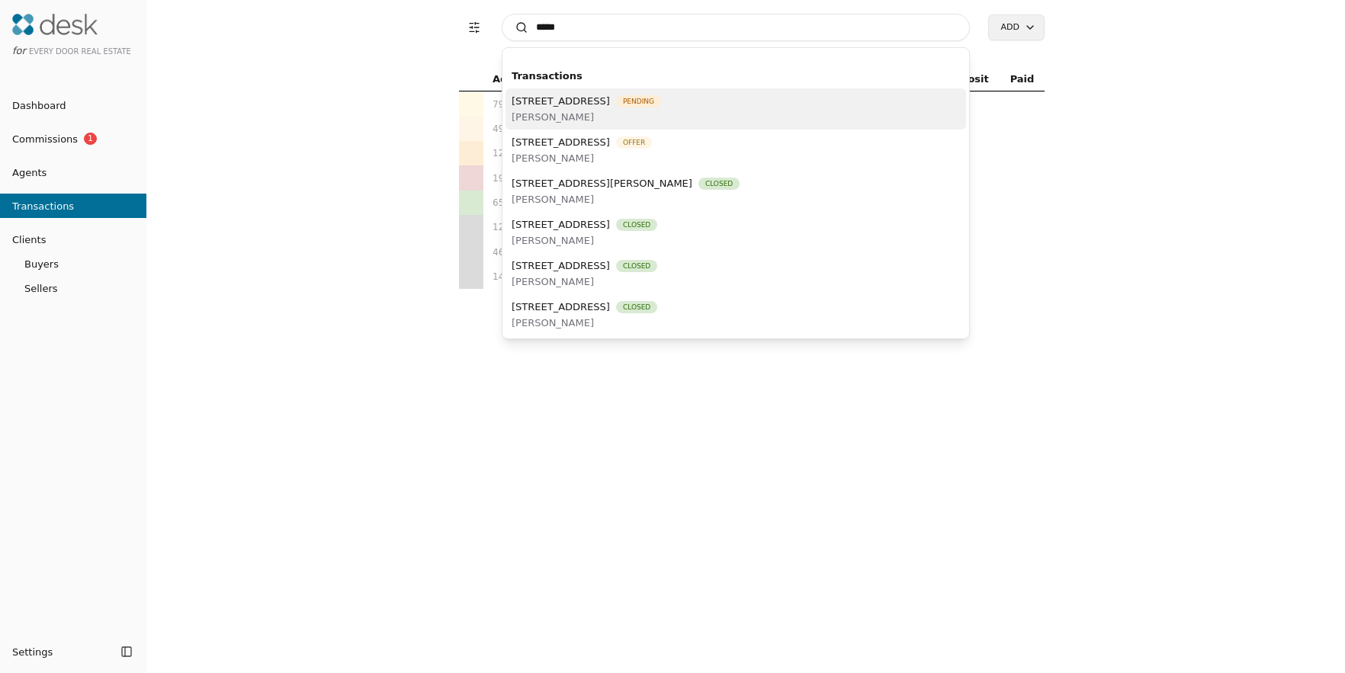
type input "*****"
click at [578, 115] on span "[PERSON_NAME]" at bounding box center [585, 117] width 149 height 16
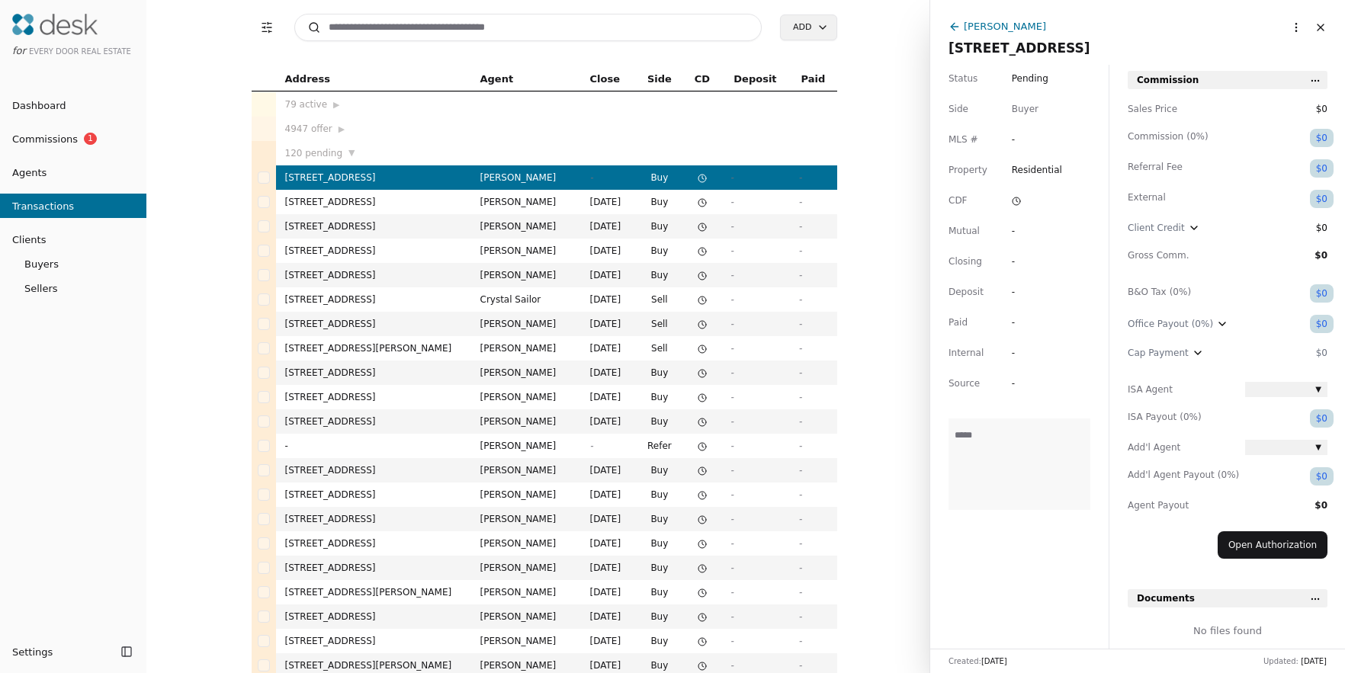
click at [1002, 24] on div "[PERSON_NAME]" at bounding box center [1004, 26] width 82 height 16
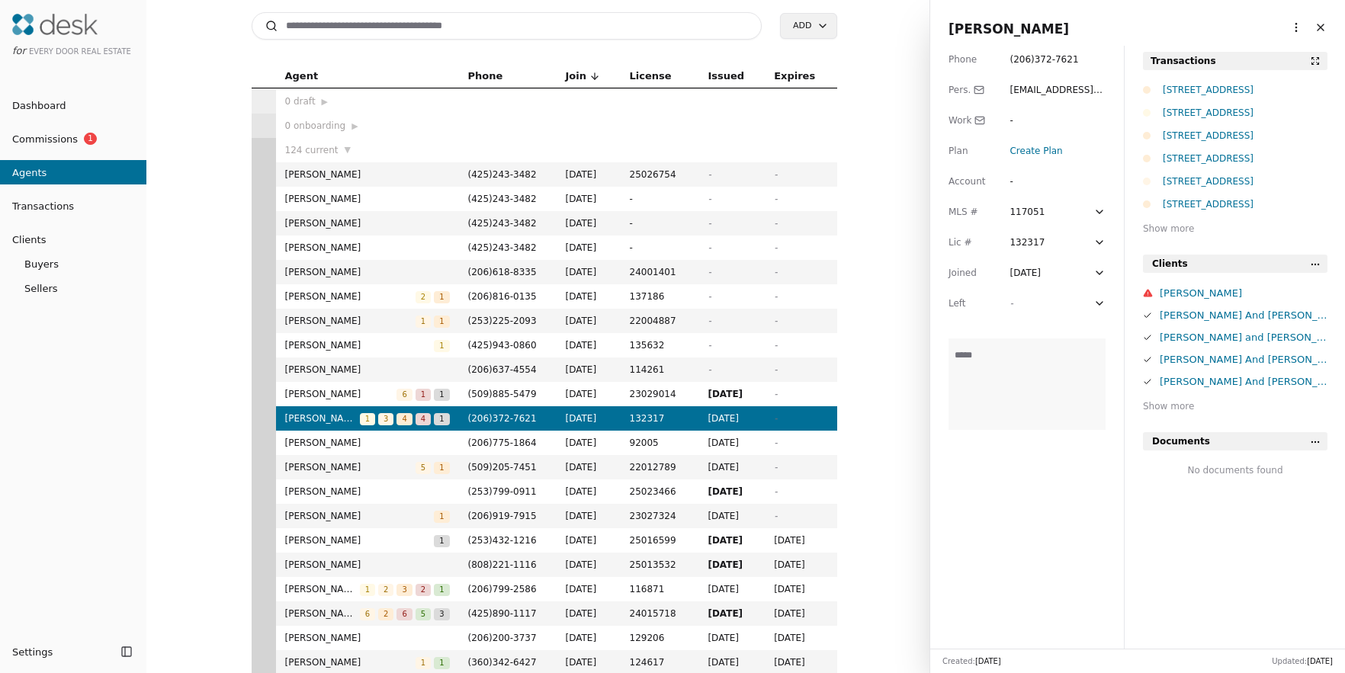
click at [1018, 149] on span "Create Plan" at bounding box center [1035, 151] width 53 height 11
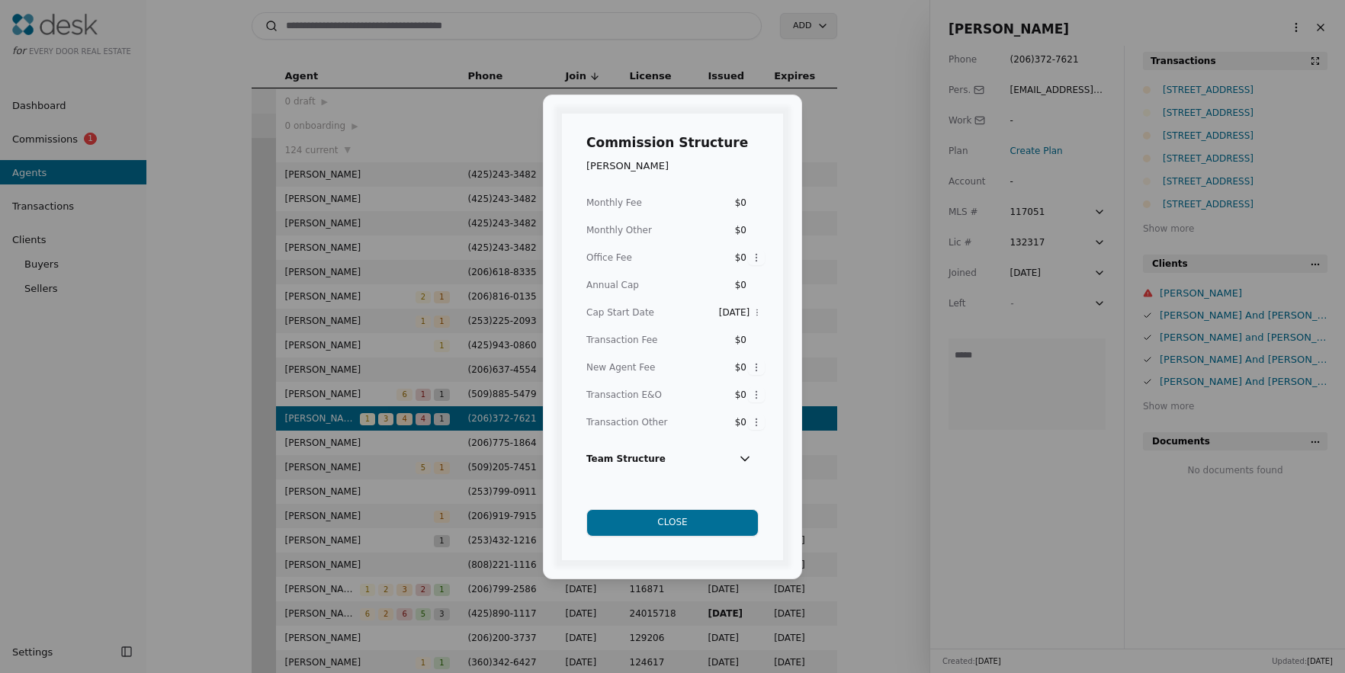
click at [747, 460] on icon at bounding box center [744, 458] width 15 height 15
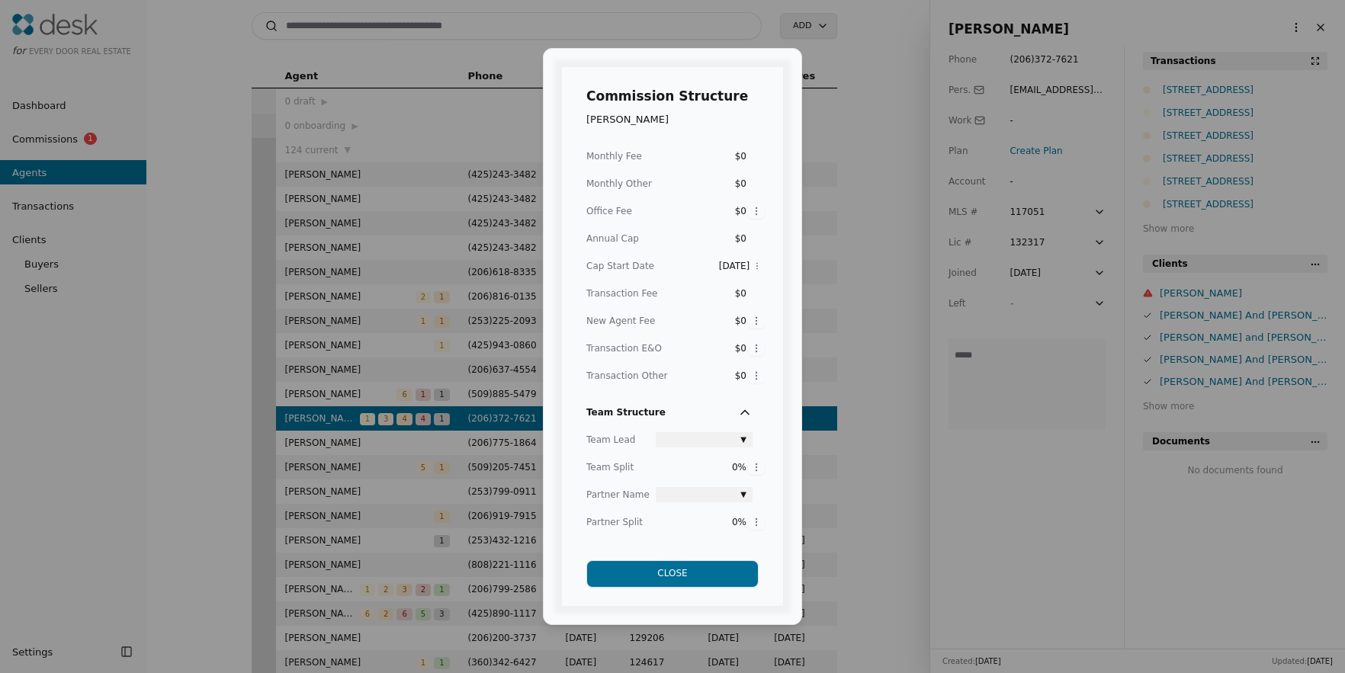
click at [745, 438] on span "▼" at bounding box center [743, 440] width 6 height 13
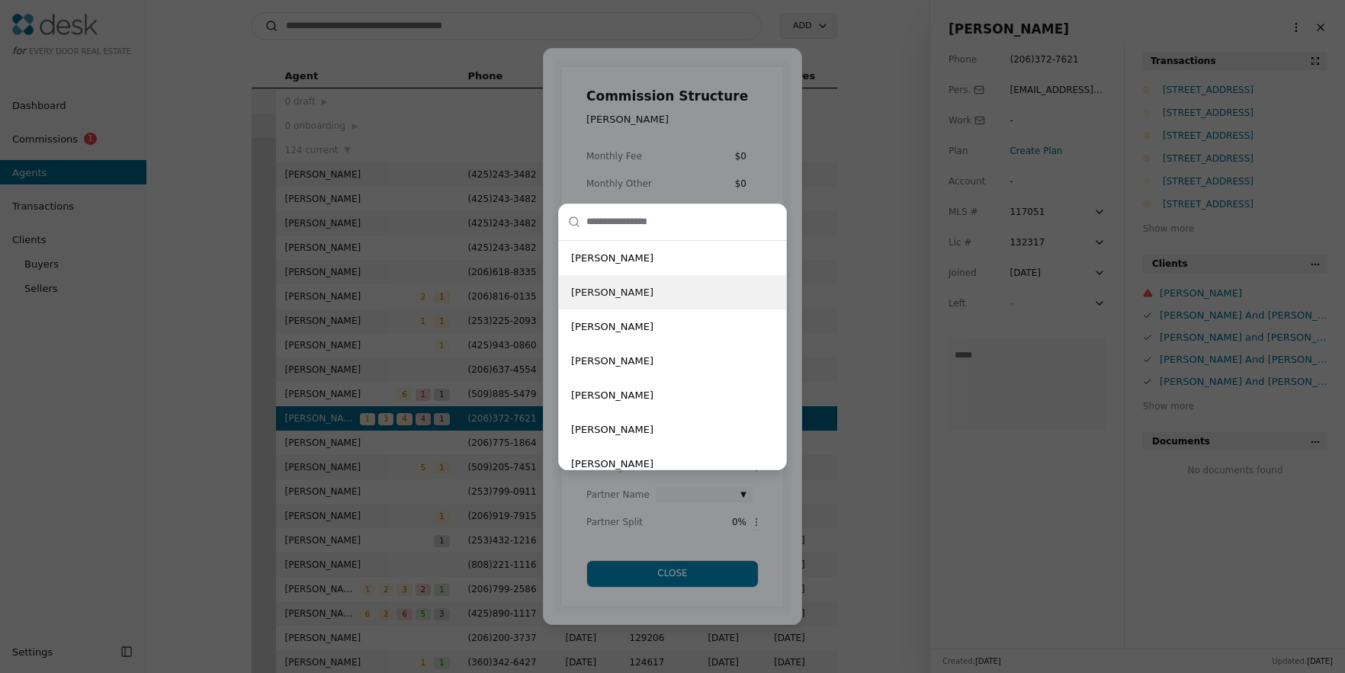
click at [732, 187] on div "[PERSON_NAME] [PERSON_NAME] [PERSON_NAME] [PERSON_NAME] [PERSON_NAME] [PERSON_N…" at bounding box center [672, 336] width 1345 height 673
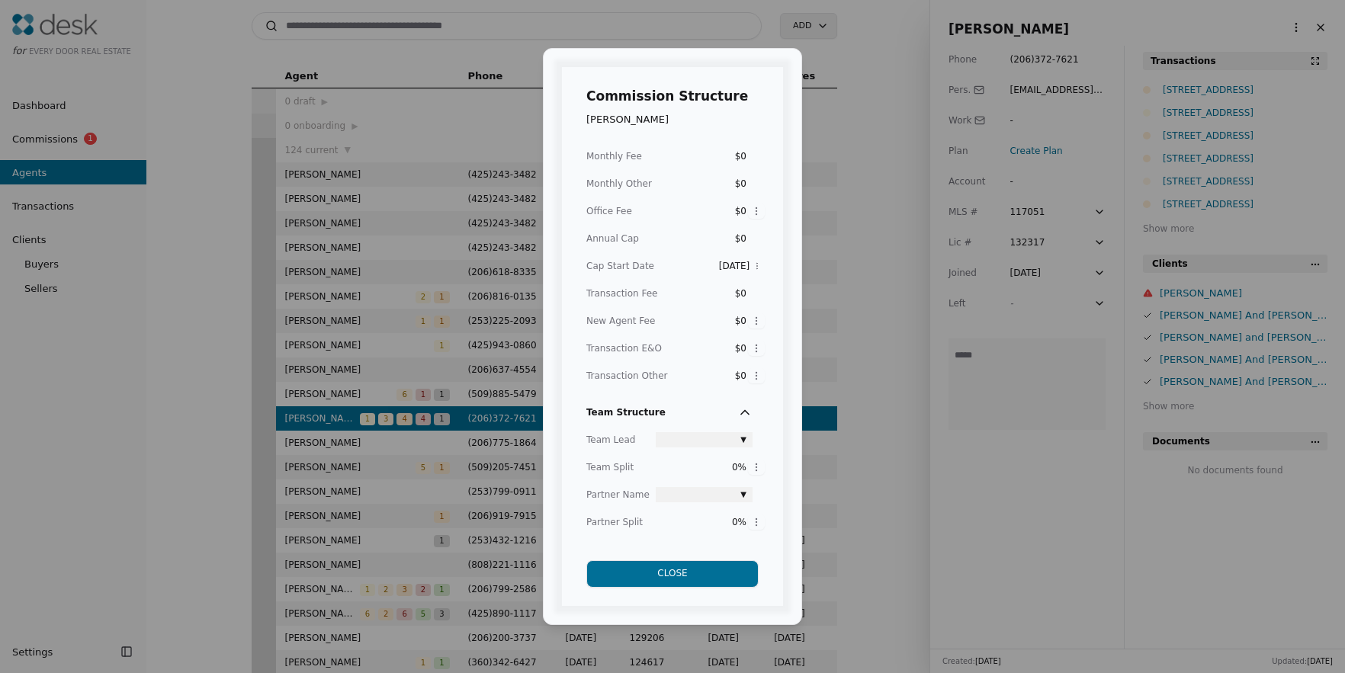
click at [755, 209] on div "Commission Structure [PERSON_NAME] Monthly Fee $0 Monthly Other $0 Office Fee $…" at bounding box center [672, 336] width 1345 height 673
click at [665, 213] on div "Commission Structure [PERSON_NAME] Monthly Fee $0 Monthly Other $0 Office Fee $…" at bounding box center [672, 336] width 1345 height 673
click at [758, 210] on div "Commission Structure [PERSON_NAME] Monthly Fee $0 Monthly Other $0 Office Fee $…" at bounding box center [672, 336] width 1345 height 673
click at [736, 210] on div "0%" at bounding box center [732, 211] width 27 height 15
type input "**"
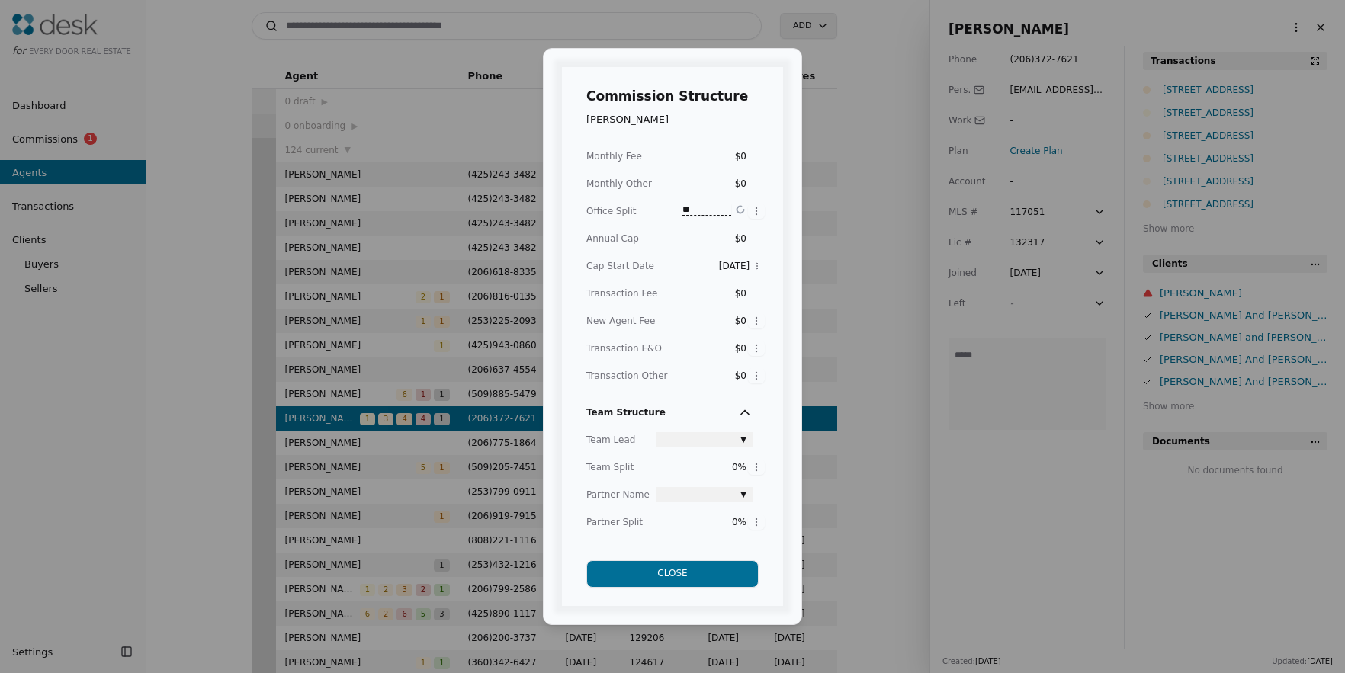
click at [704, 103] on h1 "Commission Structure" at bounding box center [667, 95] width 162 height 21
click at [672, 570] on button "Close" at bounding box center [672, 573] width 172 height 27
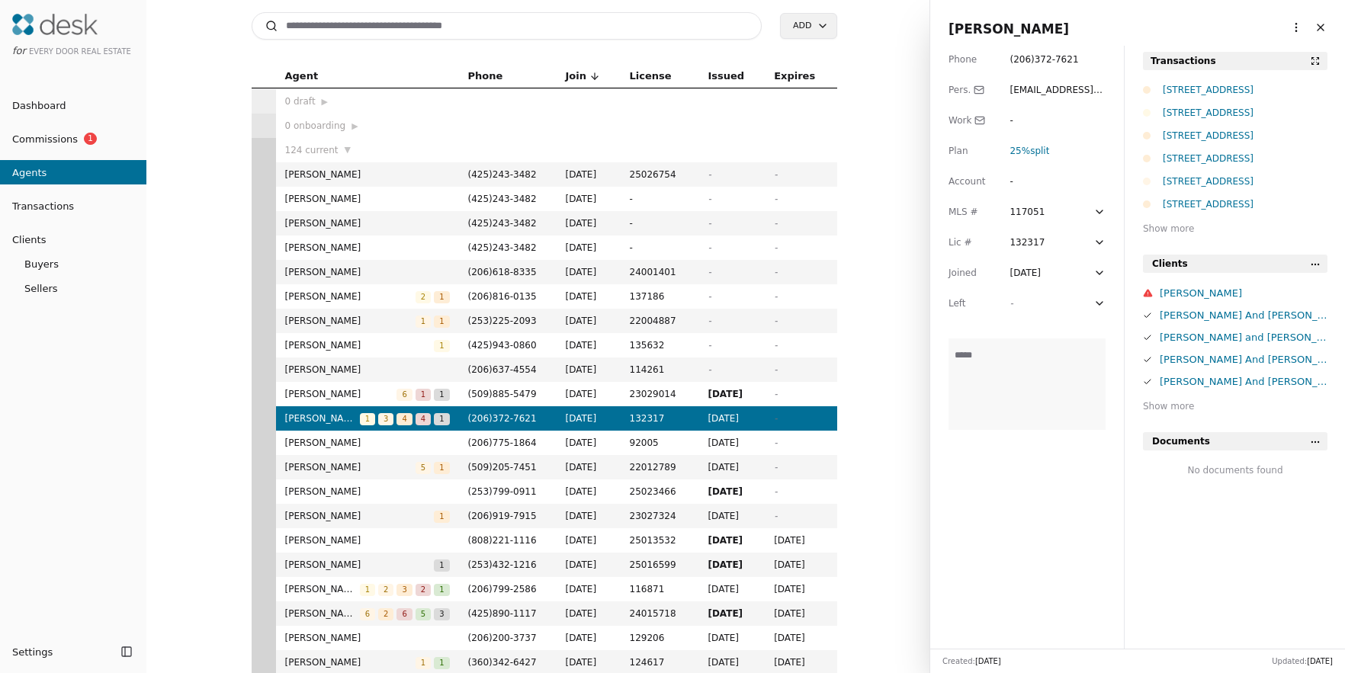
click at [1237, 89] on div "[STREET_ADDRESS]" at bounding box center [1244, 89] width 165 height 15
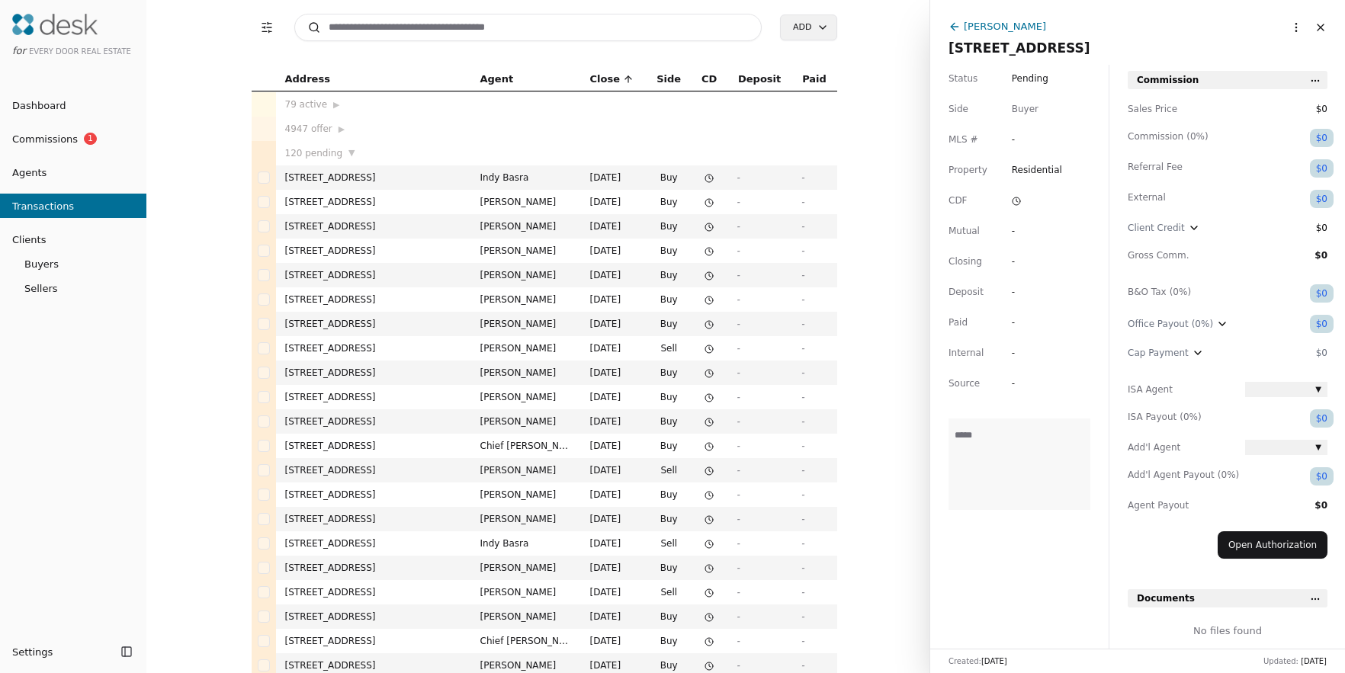
click at [443, 27] on input at bounding box center [528, 27] width 468 height 27
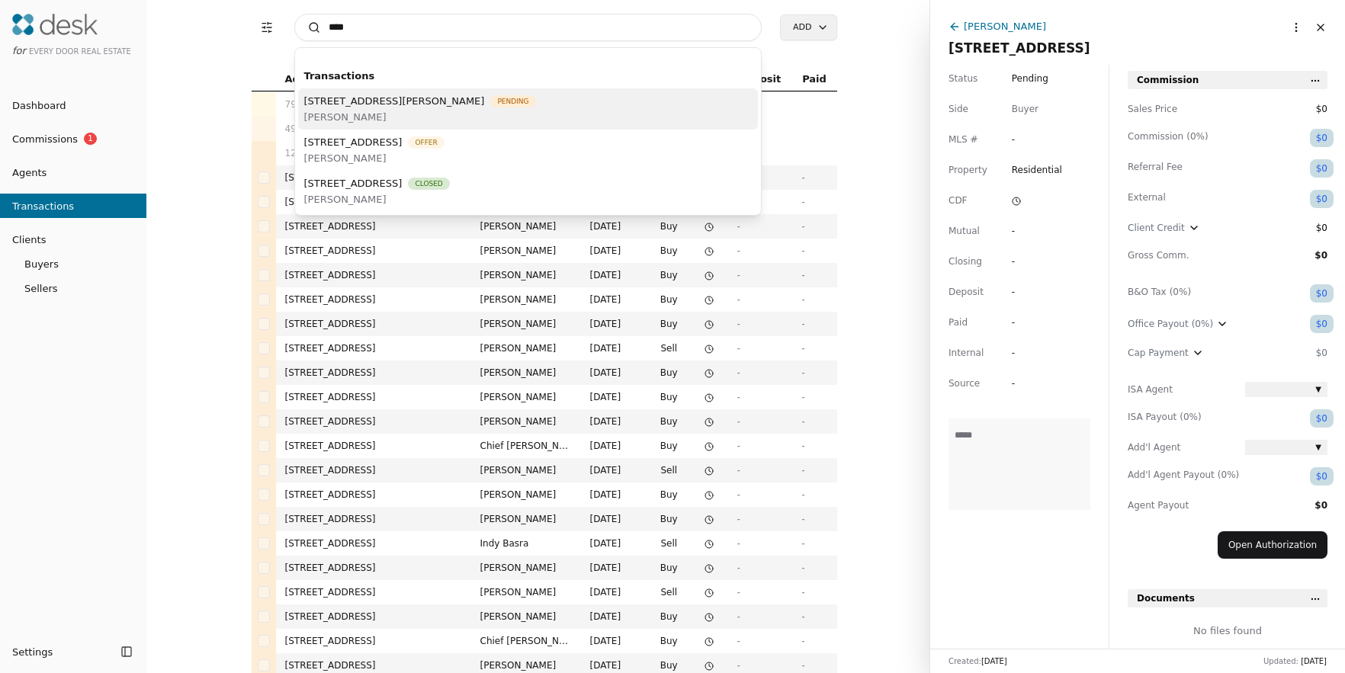
type input "****"
drag, startPoint x: 321, startPoint y: 111, endPoint x: 415, endPoint y: 109, distance: 93.8
click at [321, 111] on span "[PERSON_NAME]" at bounding box center [420, 117] width 232 height 16
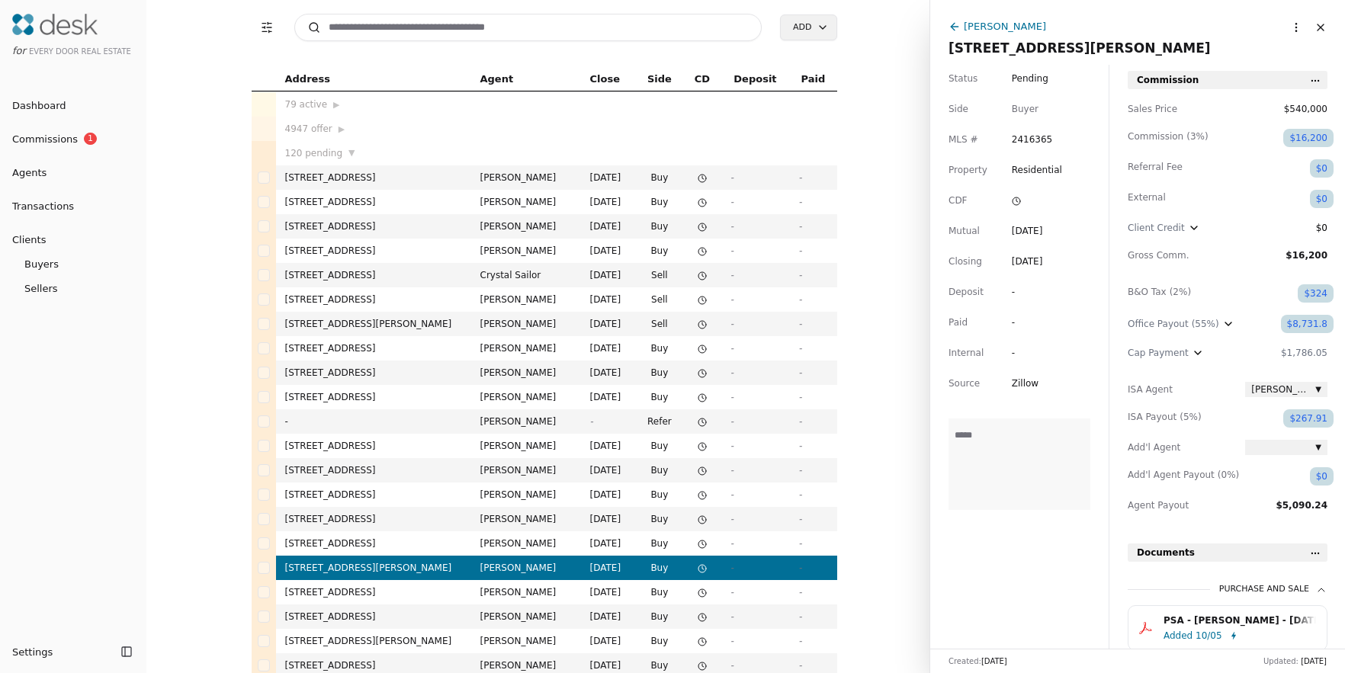
click at [979, 384] on div "Status Pending Side Buyer MLS # 2416365 Property Residential CDF Mutual [DATE] …" at bounding box center [1019, 357] width 178 height 584
click at [1040, 383] on span "Zillow" at bounding box center [1050, 383] width 79 height 15
click at [1034, 402] on div "Status Pending Side Buyer MLS # 2416365 Property Residential CDF Mutual [DATE] …" at bounding box center [1019, 357] width 178 height 584
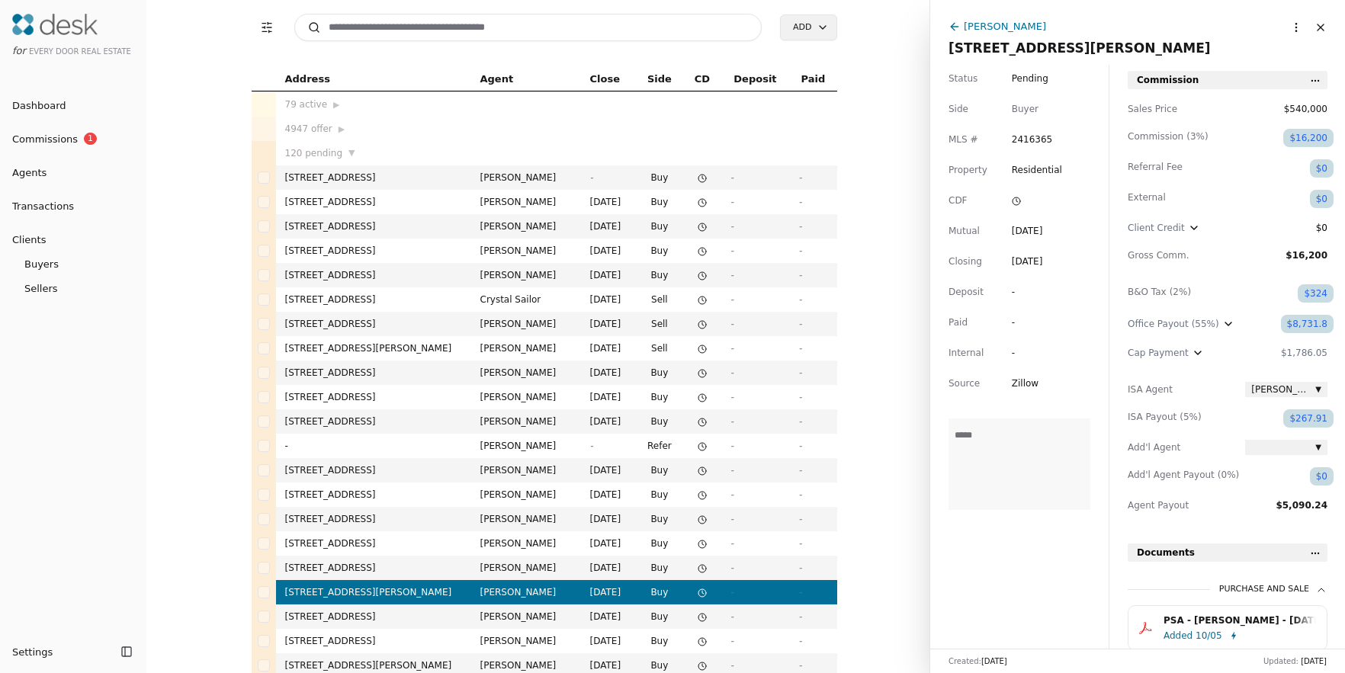
click at [48, 139] on span "Commissions" at bounding box center [39, 139] width 78 height 16
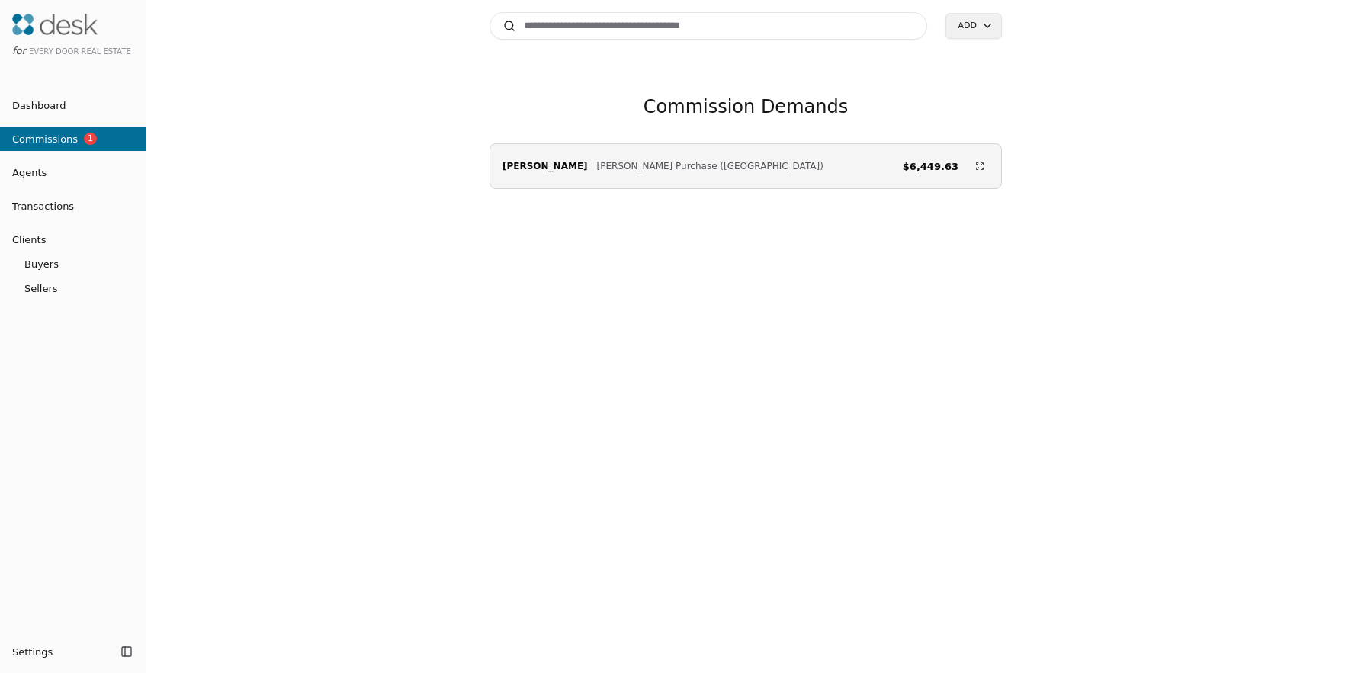
click at [65, 207] on span "Transactions" at bounding box center [37, 206] width 74 height 16
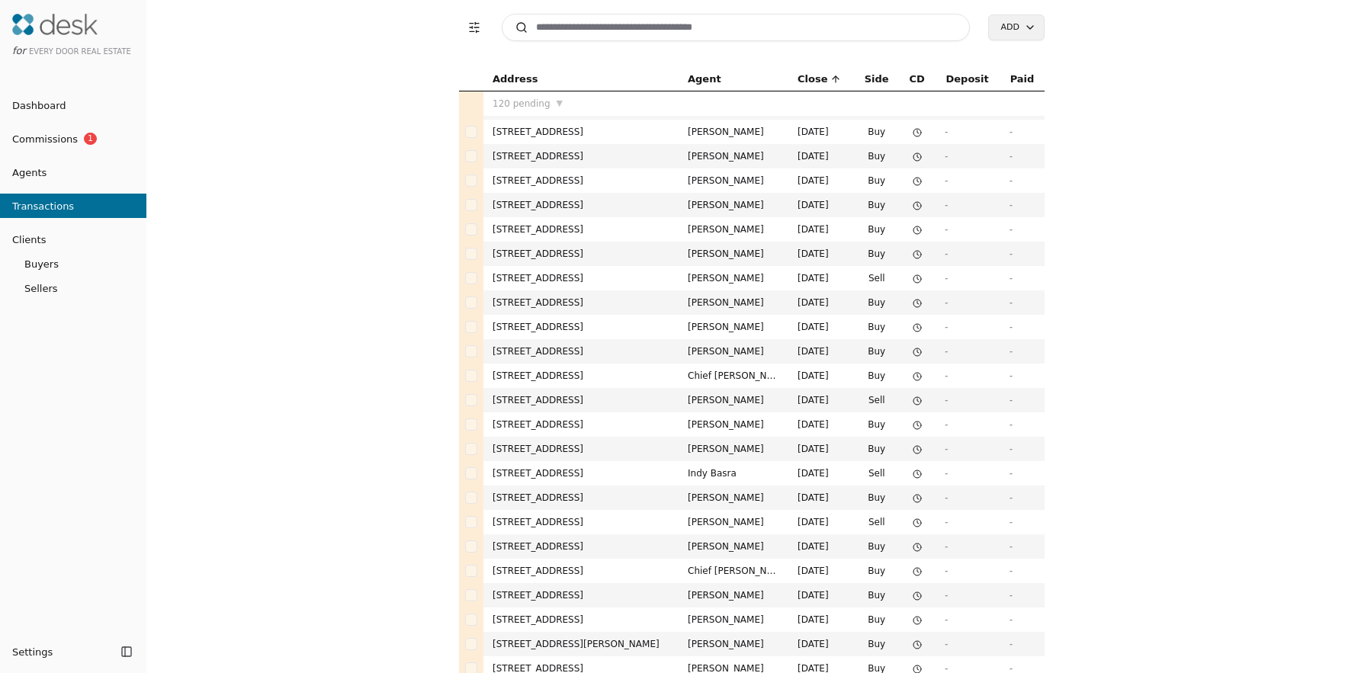
scroll to position [259, 0]
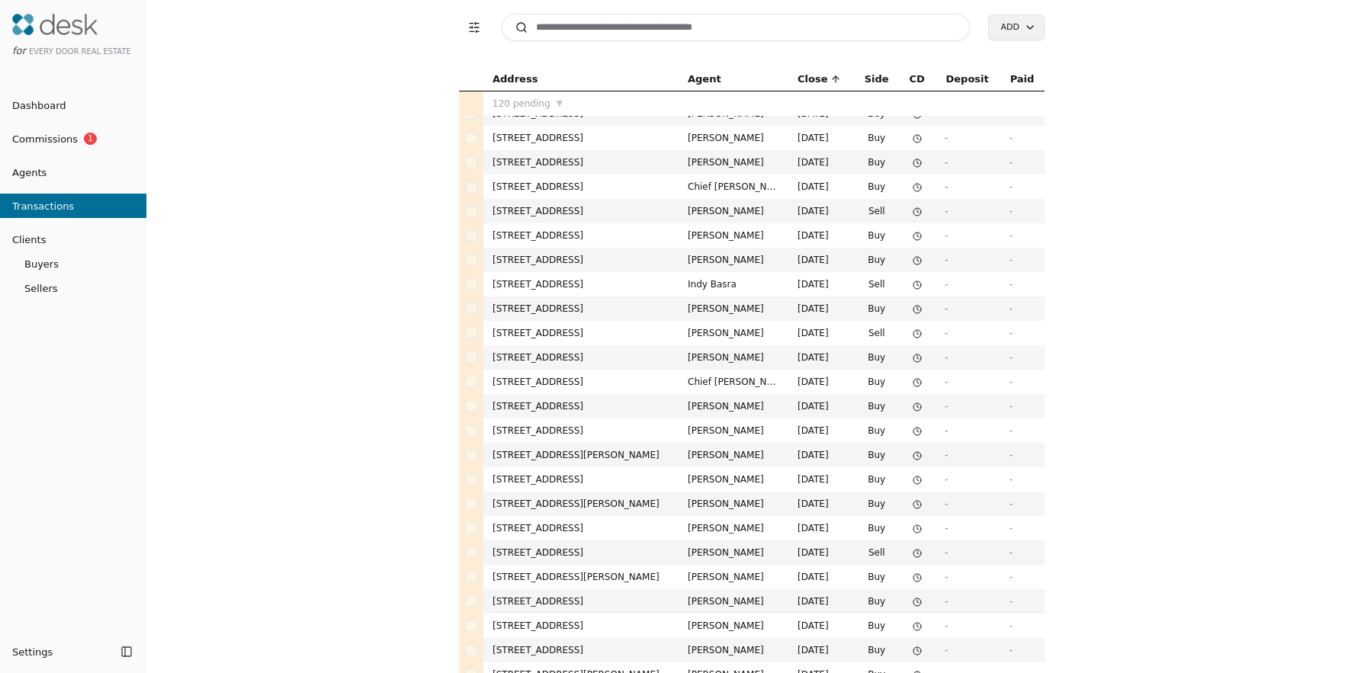
click at [600, 483] on td "[STREET_ADDRESS]" at bounding box center [580, 479] width 195 height 24
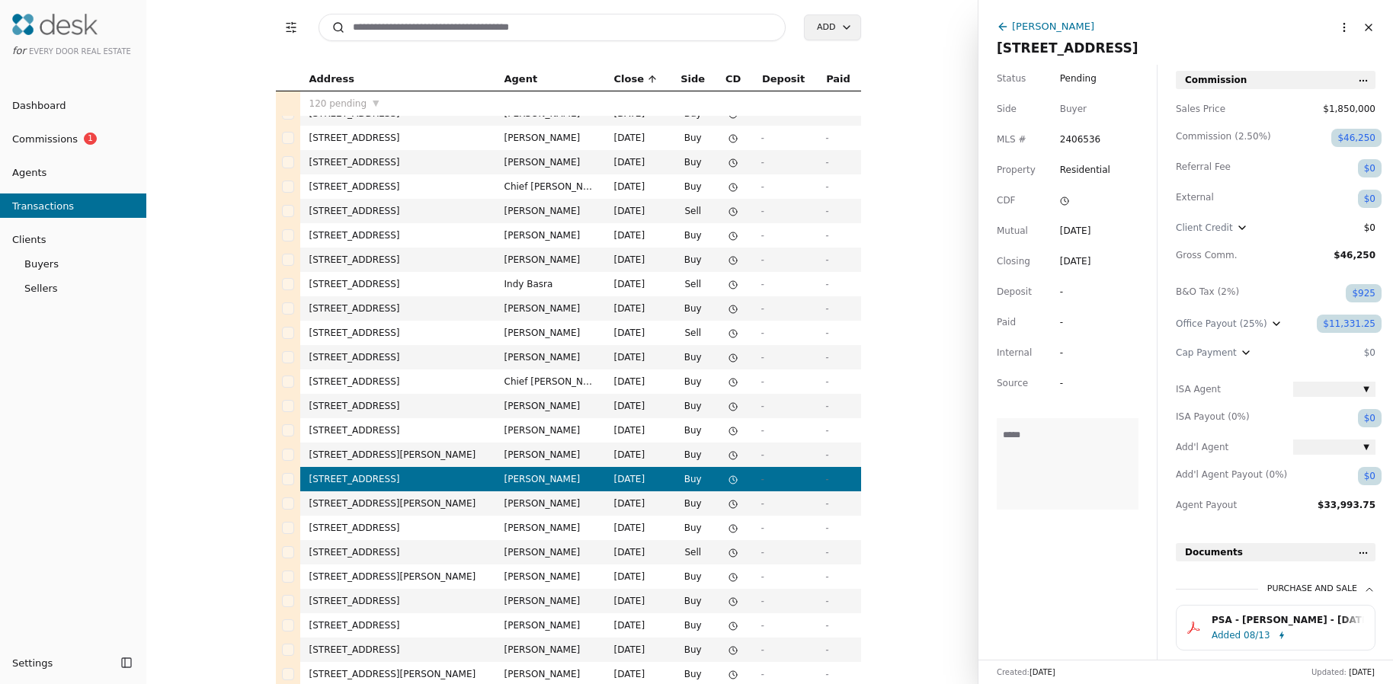
click at [1065, 202] on icon at bounding box center [1064, 201] width 9 height 9
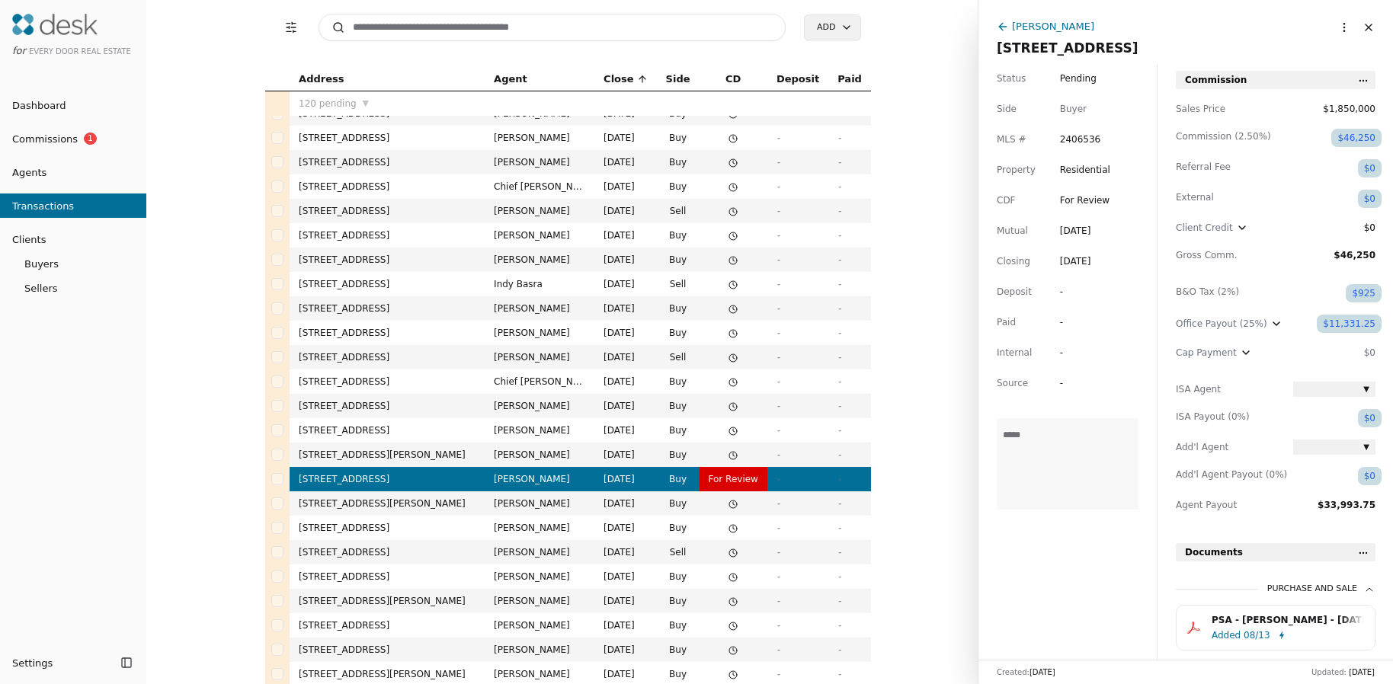
click at [1095, 195] on span "For Review" at bounding box center [1085, 200] width 50 height 11
click at [1069, 195] on span "Approved" at bounding box center [1082, 200] width 44 height 11
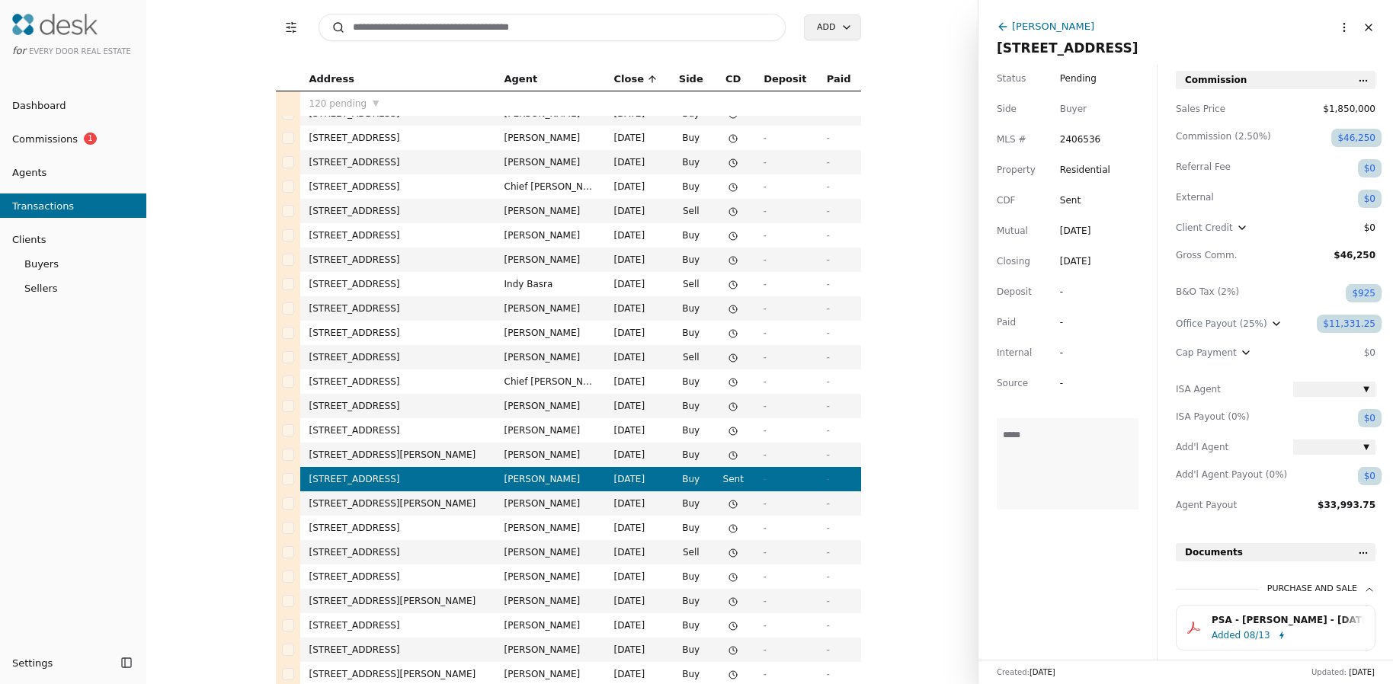
click at [1060, 195] on span "Sent" at bounding box center [1070, 200] width 21 height 11
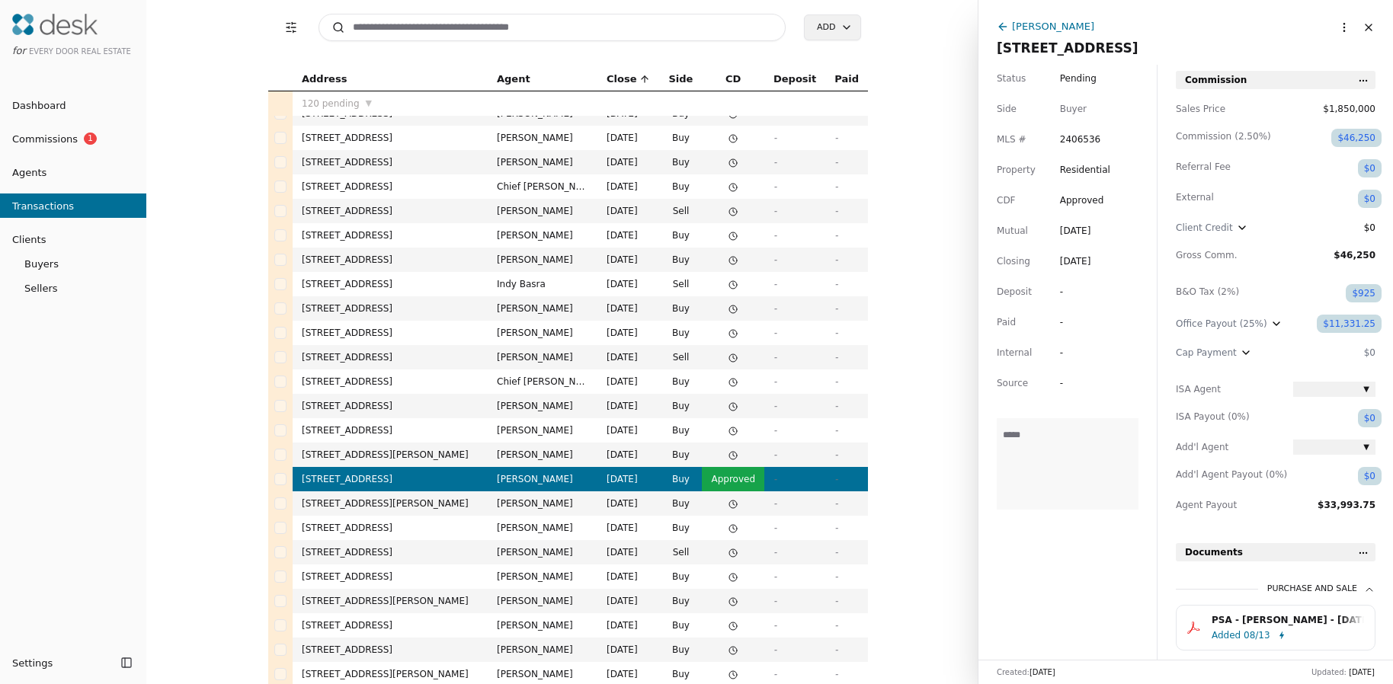
click at [1332, 24] on html "for Every Door Real Estate Dashboard Commissions 1 Agents Transactions Clients …" at bounding box center [696, 342] width 1393 height 684
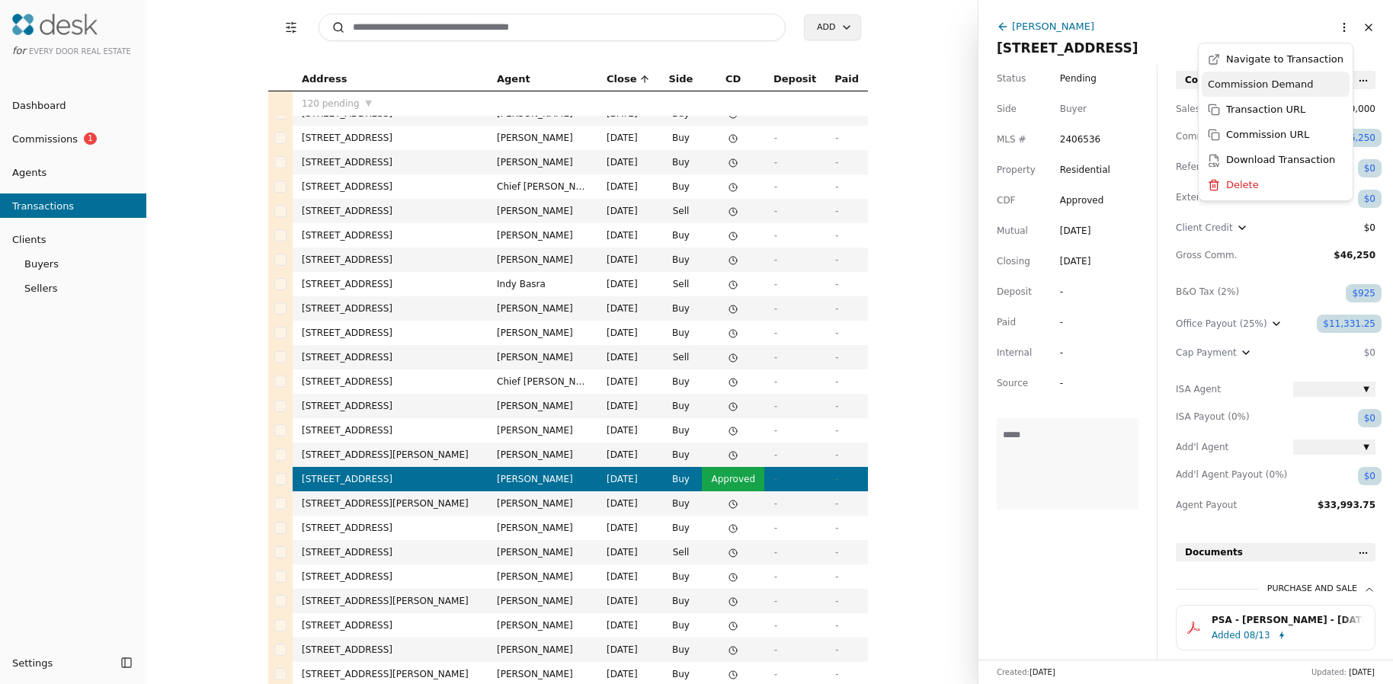
click at [1298, 89] on div "Commission Demand" at bounding box center [1276, 84] width 148 height 25
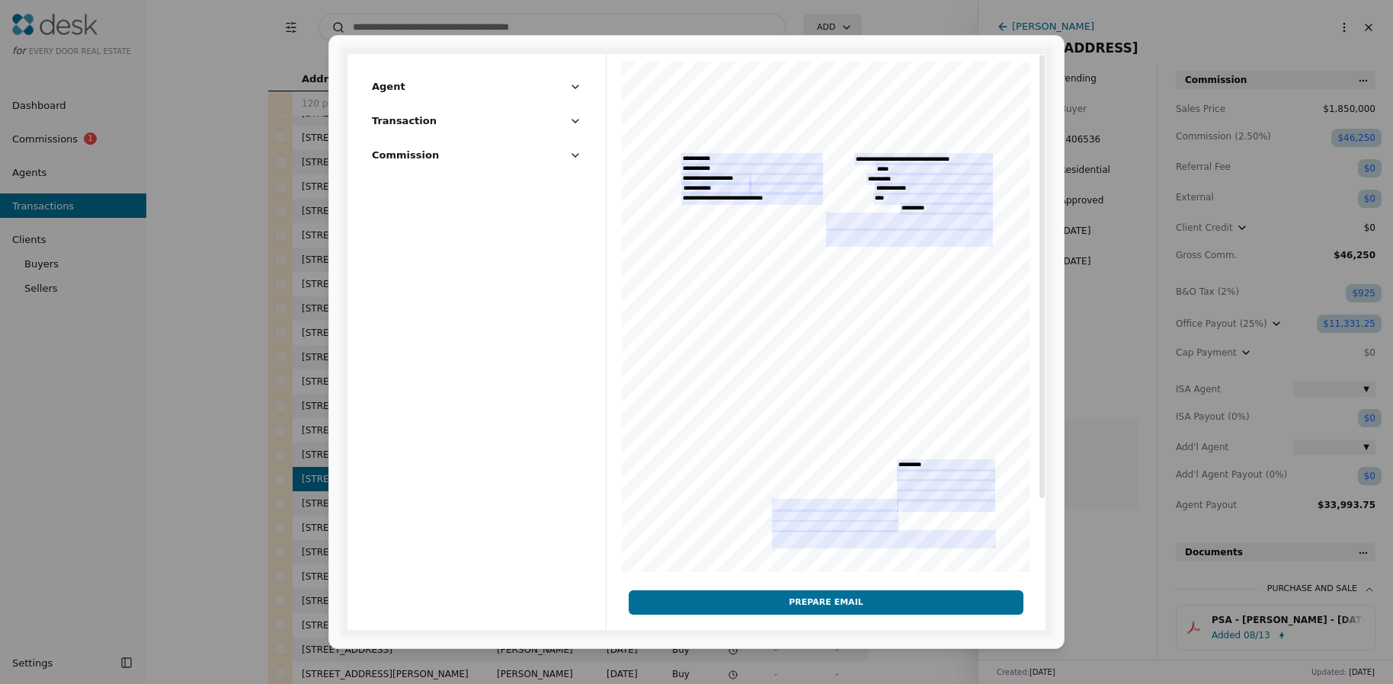
click at [769, 188] on div at bounding box center [826, 356] width 439 height 604
click at [769, 187] on div at bounding box center [826, 356] width 439 height 604
click at [771, 184] on div at bounding box center [826, 356] width 439 height 604
click at [777, 195] on div at bounding box center [826, 356] width 439 height 604
click at [428, 160] on span "Commission" at bounding box center [405, 155] width 67 height 16
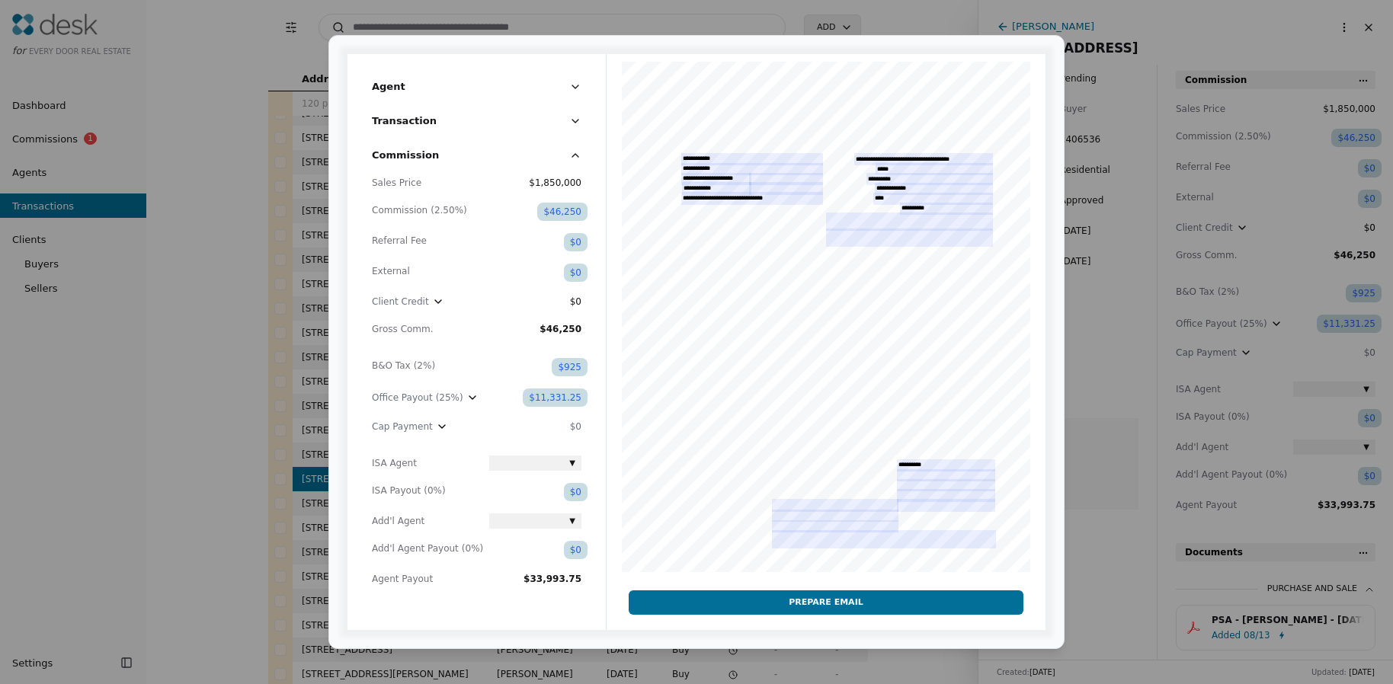
click at [569, 120] on icon "button" at bounding box center [575, 121] width 12 height 12
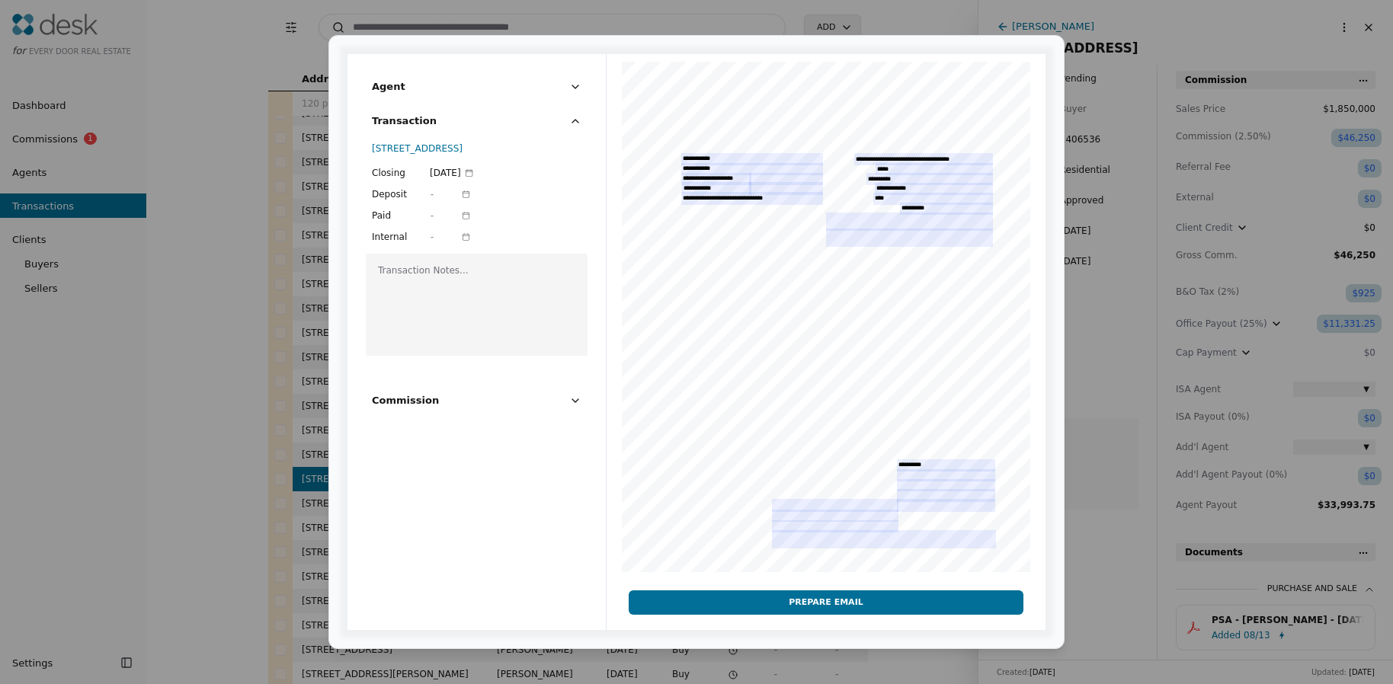
click at [569, 88] on button "Agent" at bounding box center [477, 93] width 210 height 28
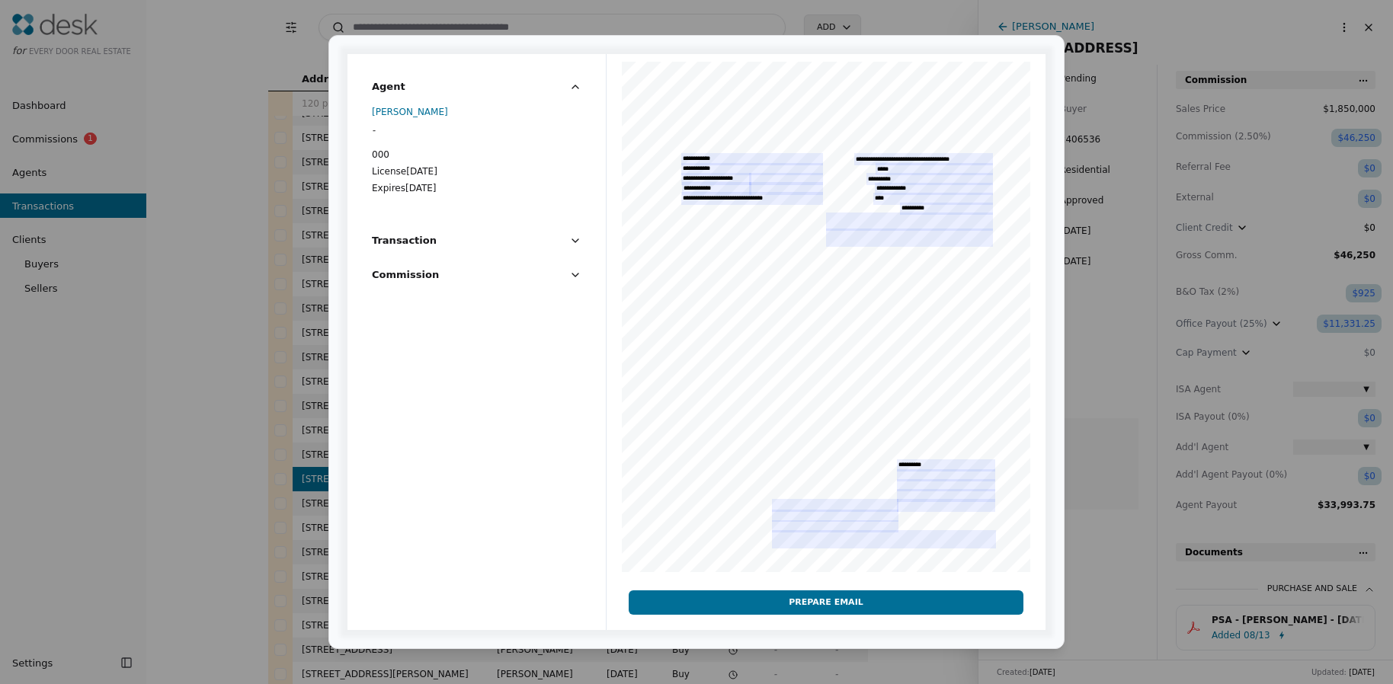
click at [894, 597] on button "Prepare Email" at bounding box center [826, 603] width 395 height 24
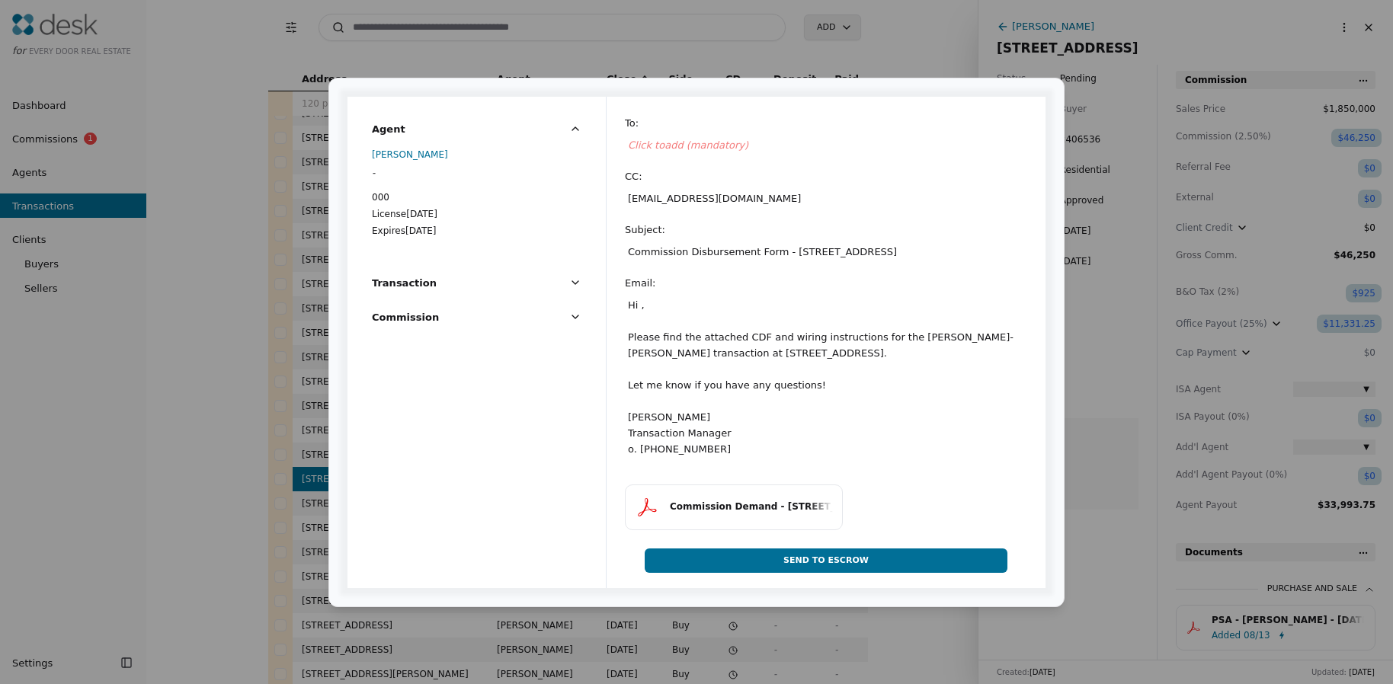
click at [688, 146] on span "Click to add (mandatory)" at bounding box center [688, 144] width 120 height 11
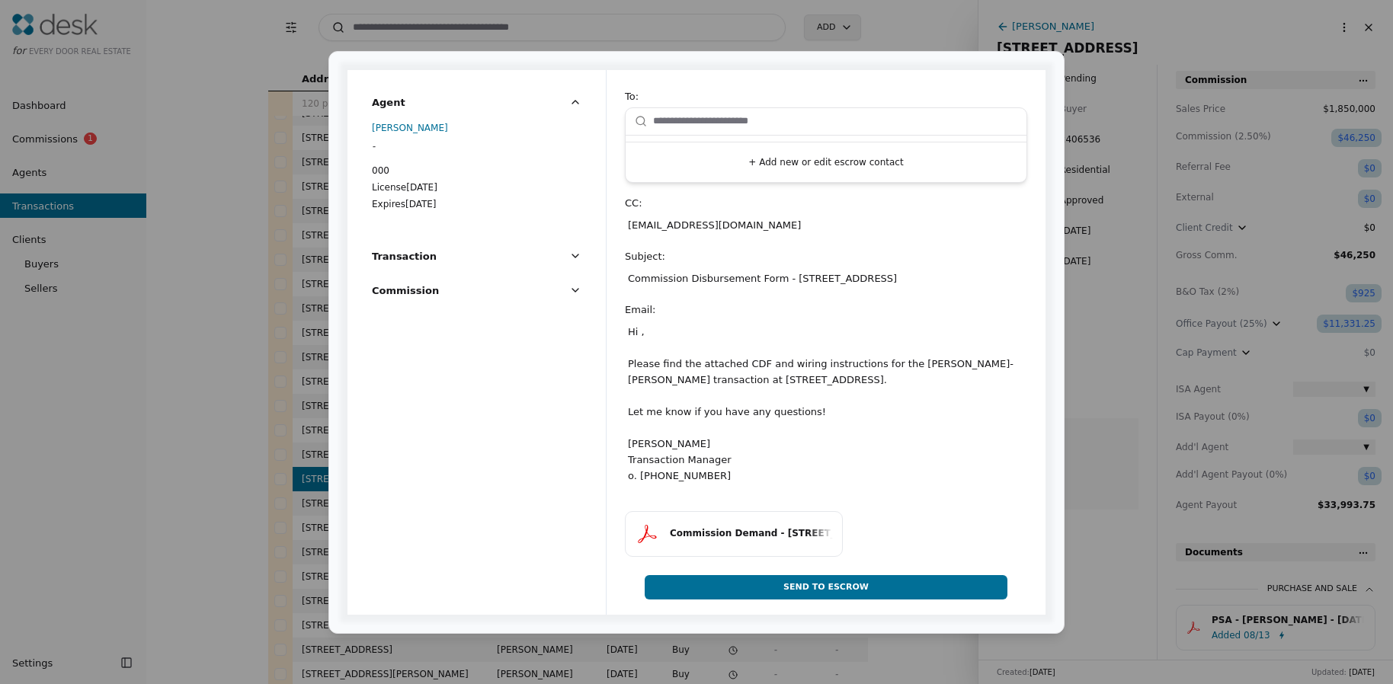
click at [683, 128] on input "text" at bounding box center [835, 121] width 364 height 30
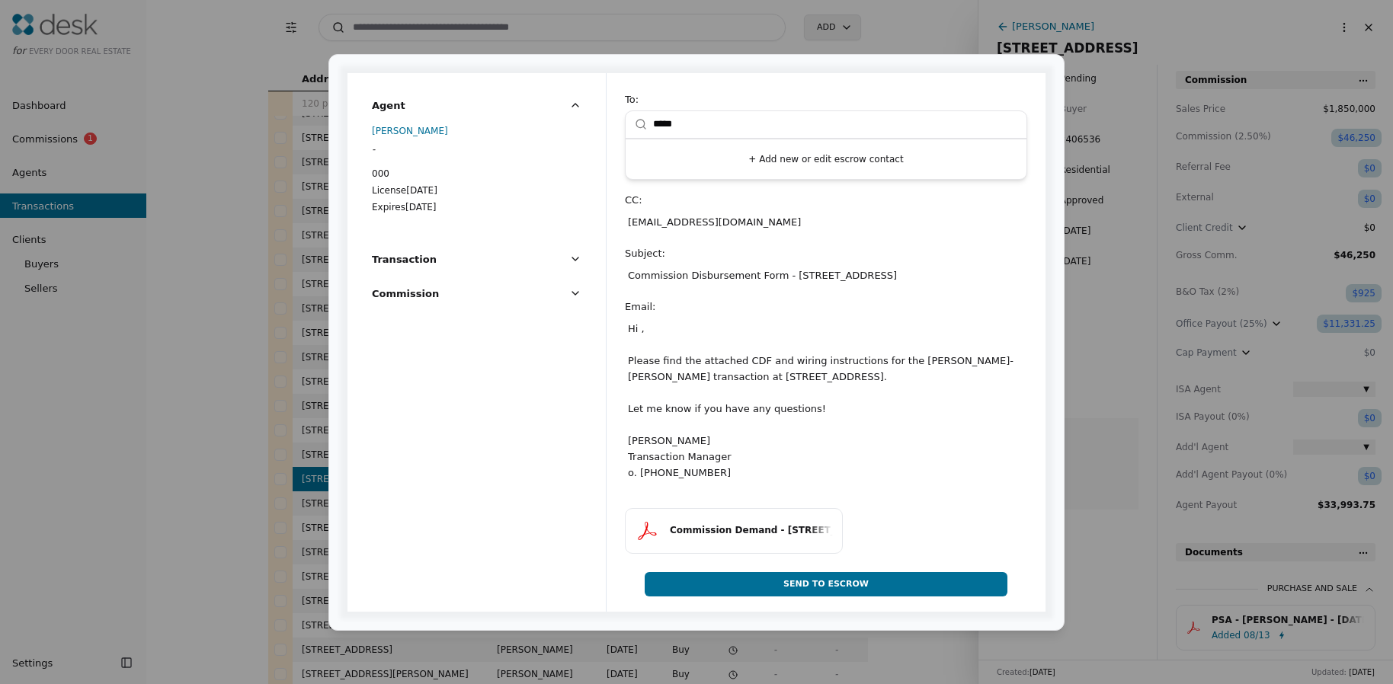
type input "*****"
click at [819, 160] on button "+ Add new or edit escrow contact" at bounding box center [826, 159] width 389 height 27
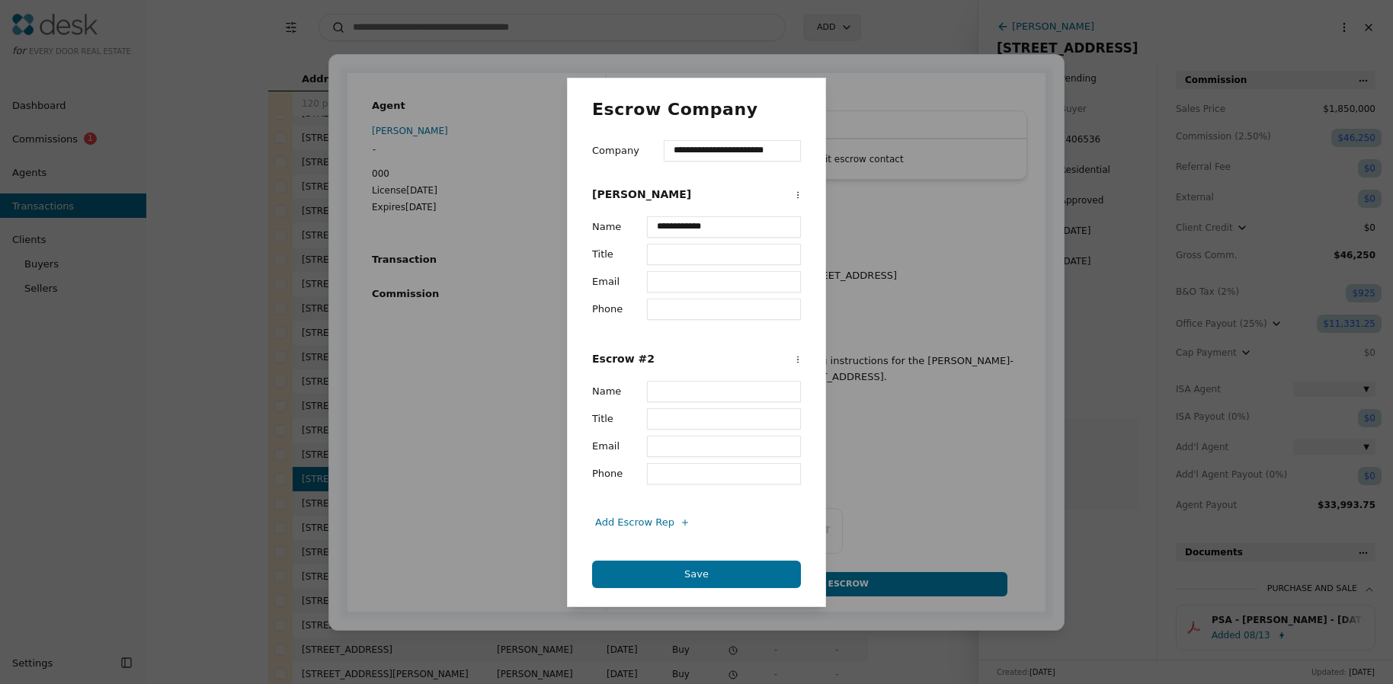
click at [671, 280] on input "Email" at bounding box center [724, 281] width 154 height 21
type input "**********"
click at [684, 571] on button "Save" at bounding box center [696, 574] width 209 height 27
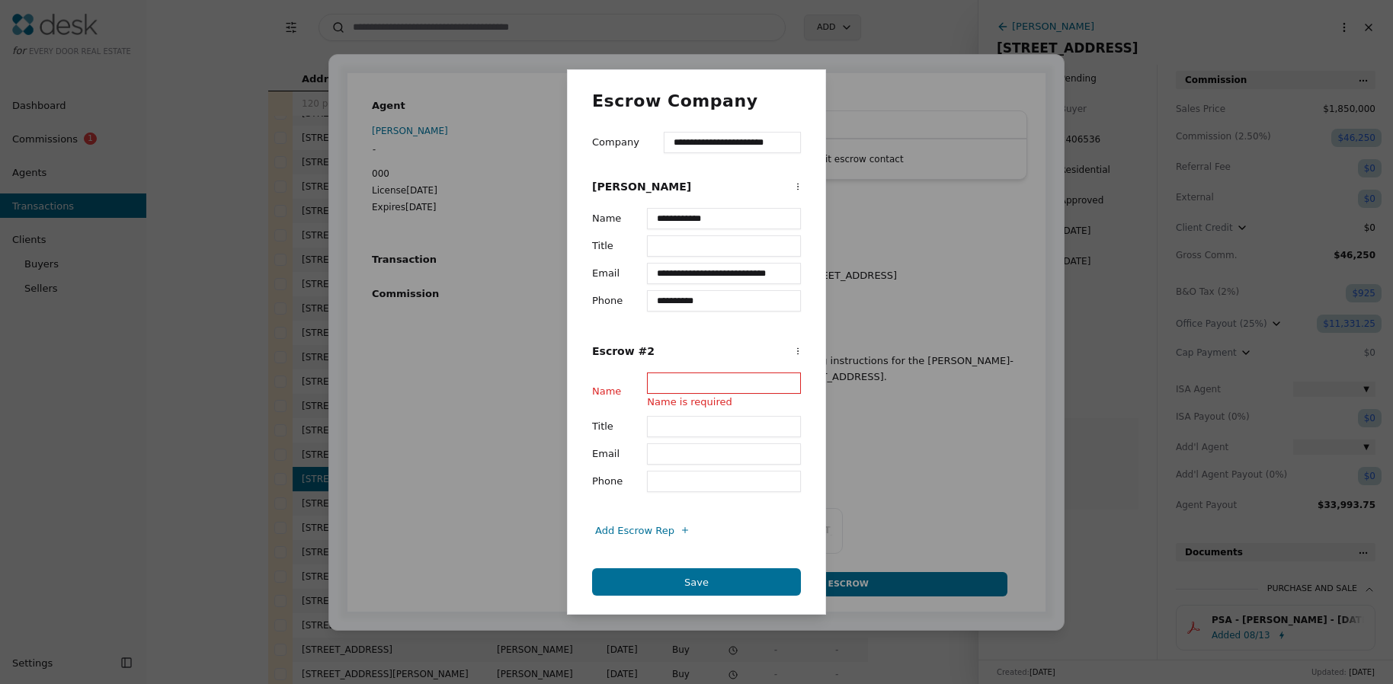
click at [796, 349] on div "**********" at bounding box center [696, 342] width 1393 height 684
click at [777, 376] on div "Remove Escrow #2" at bounding box center [756, 379] width 105 height 25
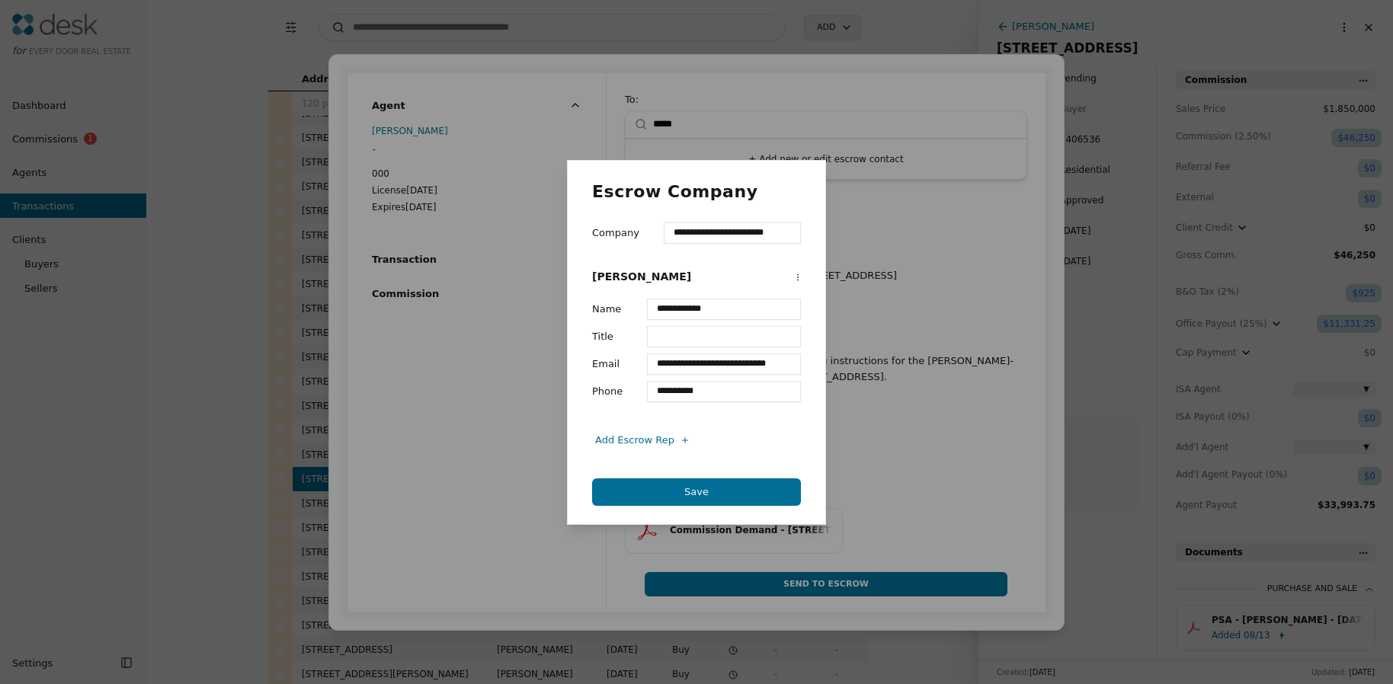
click at [660, 491] on button "Save" at bounding box center [696, 492] width 209 height 27
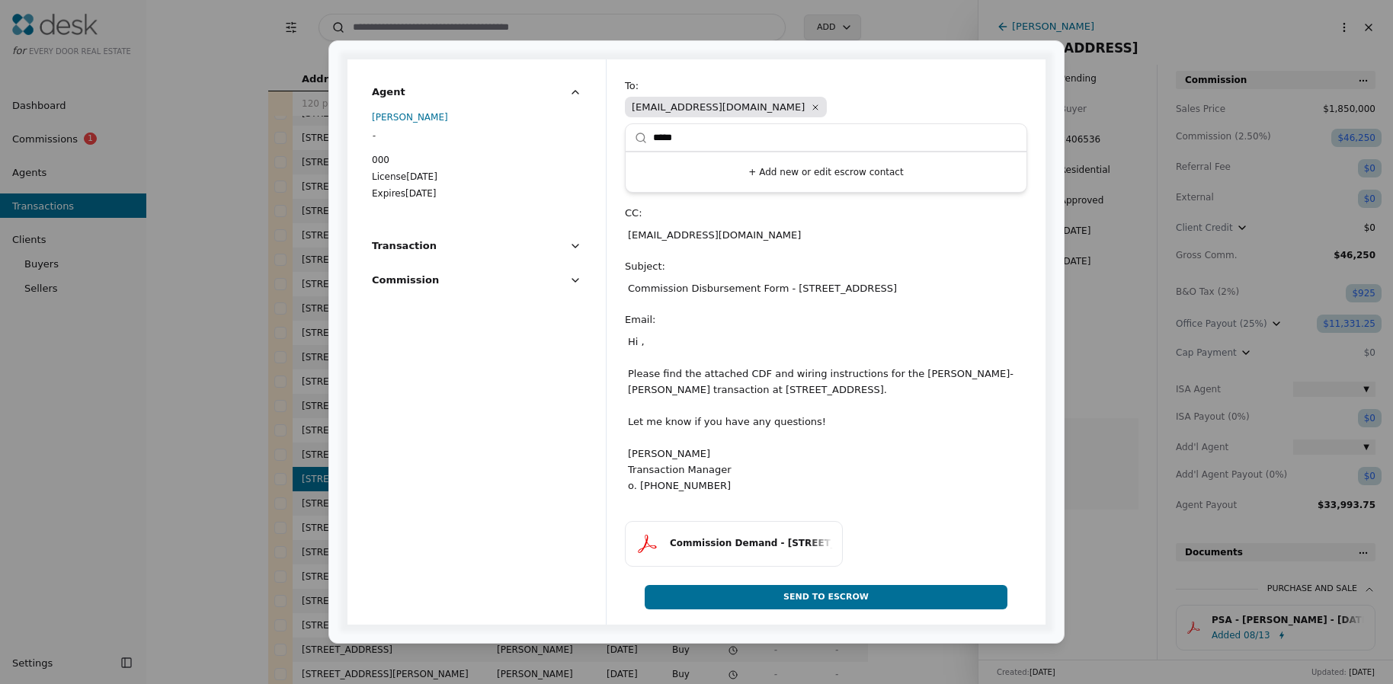
click at [732, 238] on div "To : [EMAIL_ADDRESS][DOMAIN_NAME] Remove ***** + Add new or edit escrow contact…" at bounding box center [826, 293] width 402 height 431
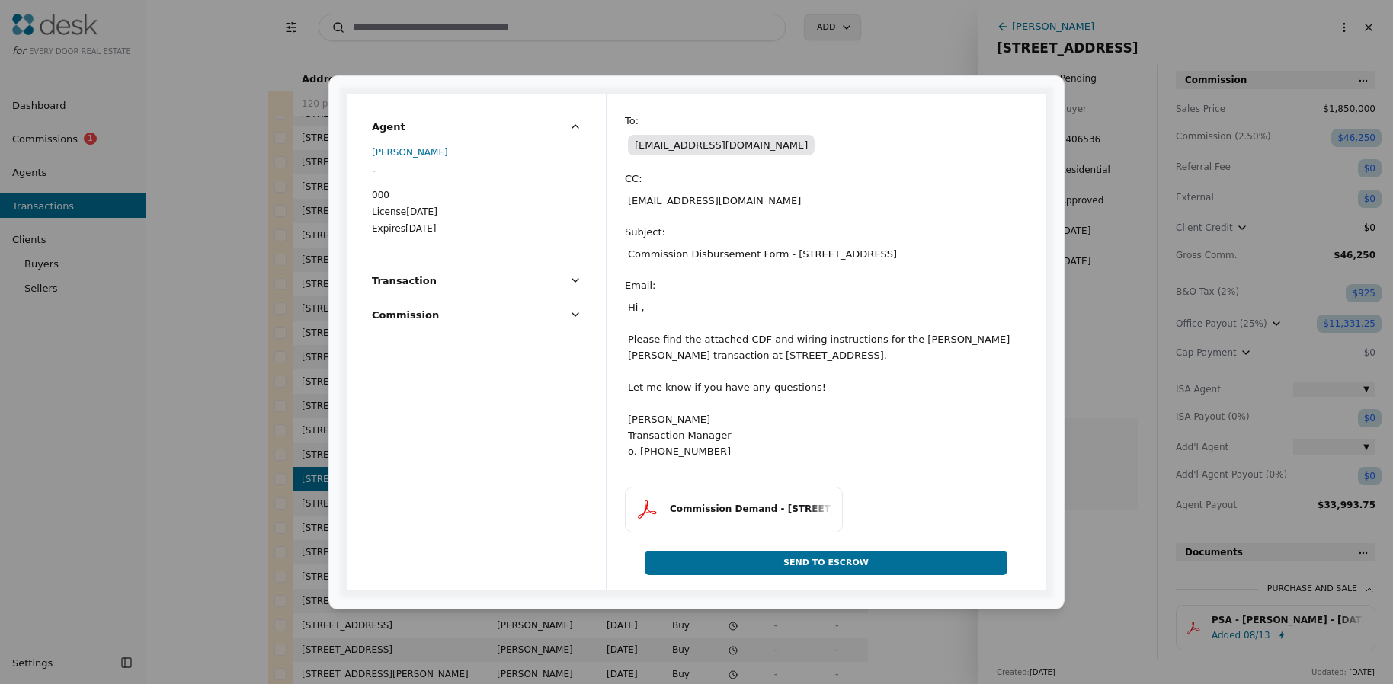
click at [640, 306] on div "Hi , Please find the attached CDF and wiring instructions for the [PERSON_NAME]…" at bounding box center [826, 380] width 402 height 166
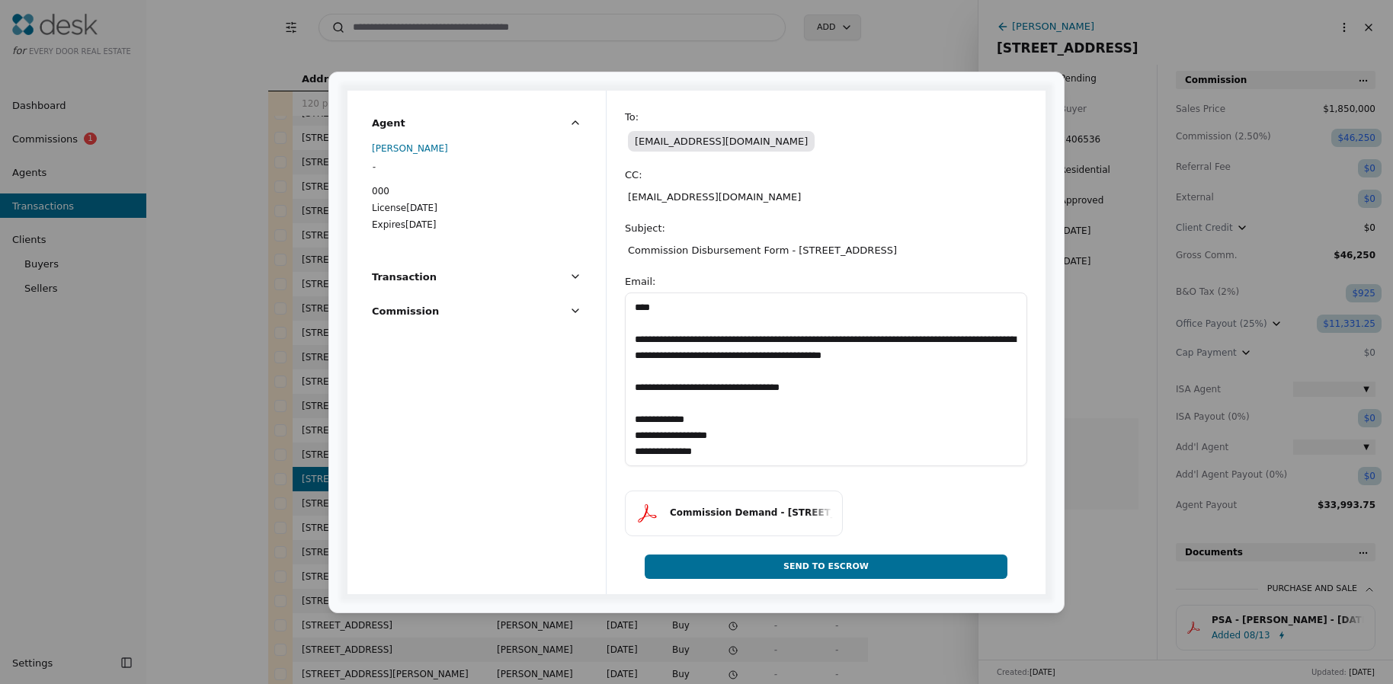
click at [644, 308] on textarea "**********" at bounding box center [826, 380] width 402 height 174
type textarea "**********"
